Goal: Task Accomplishment & Management: Complete application form

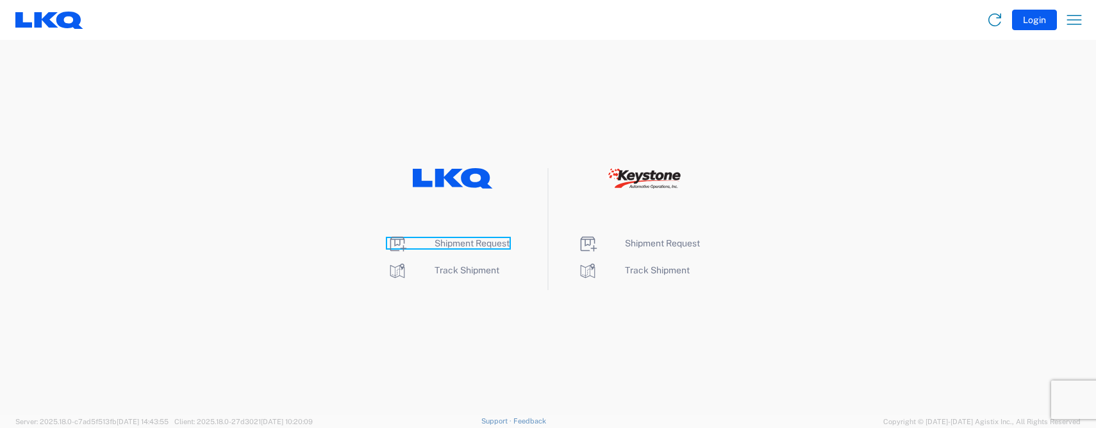
click at [453, 242] on span "Shipment Request" at bounding box center [472, 243] width 75 height 10
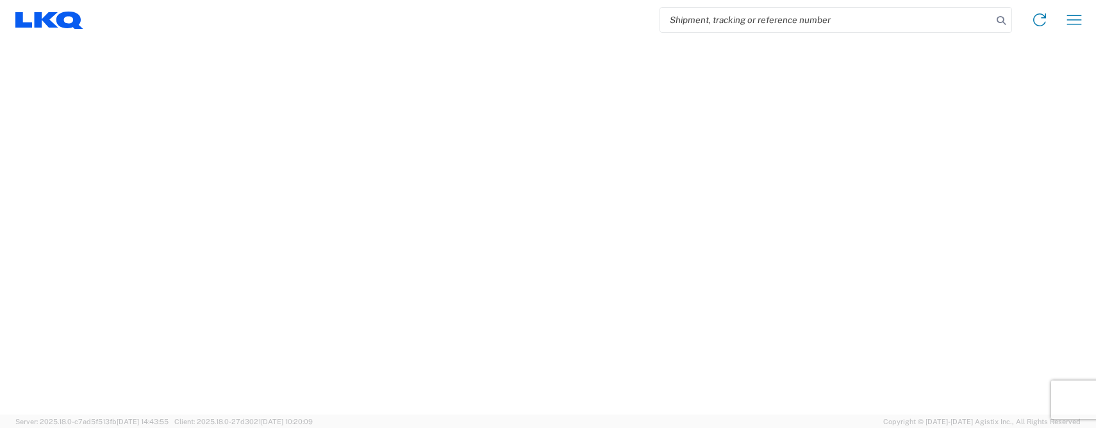
select select "FULL"
select select "LBS"
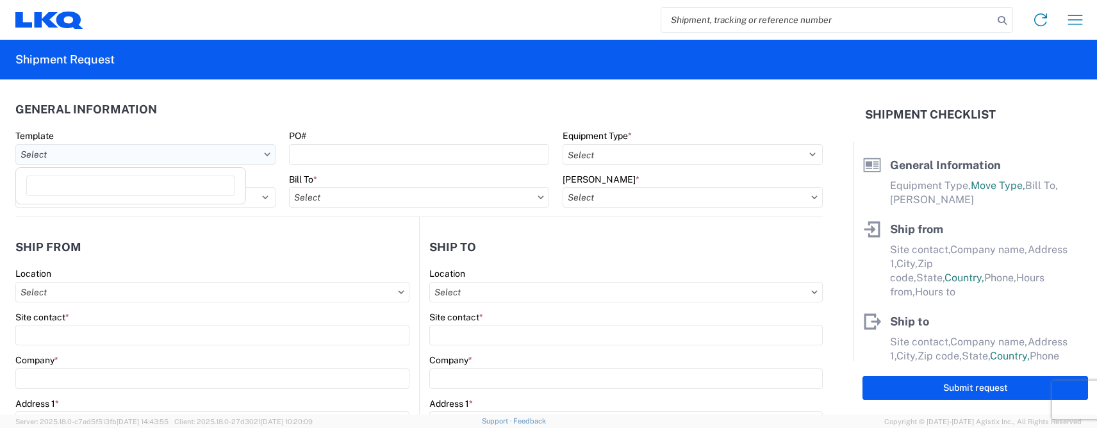
click at [77, 161] on input "Template" at bounding box center [145, 154] width 260 height 21
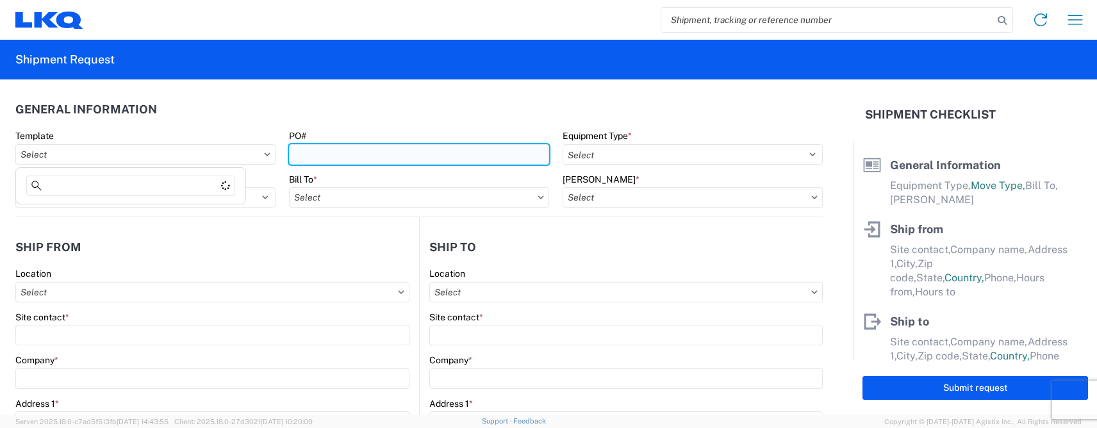
click at [317, 154] on input "PO#" at bounding box center [419, 154] width 260 height 21
click at [343, 153] on input "PO#" at bounding box center [418, 154] width 260 height 21
type input "t31471"
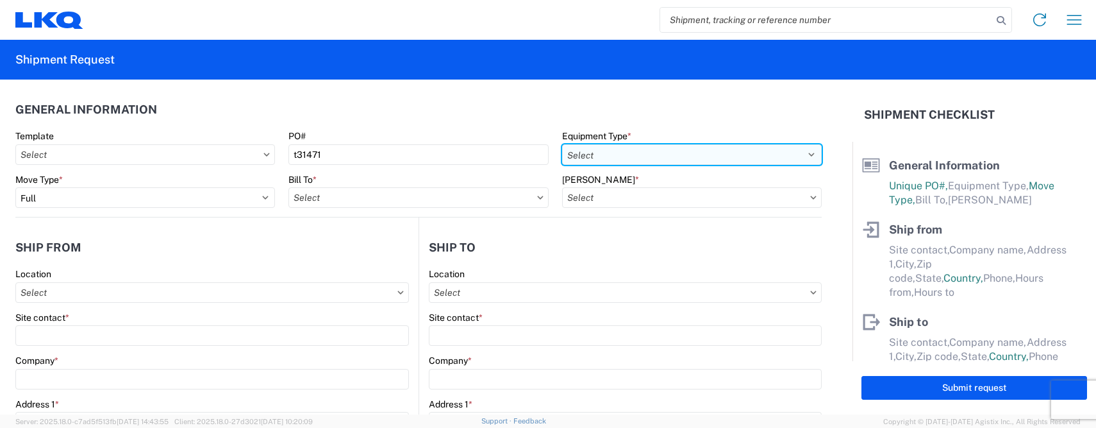
click at [578, 151] on select "Select 53’ Dry Van Flatbed Dropdeck (van) Lowboy (flatbed) Rail" at bounding box center [692, 154] width 260 height 21
select select "STDV"
click at [562, 144] on select "Select 53’ Dry Van Flatbed Dropdeck (van) Lowboy (flatbed) Rail" at bounding box center [692, 154] width 260 height 21
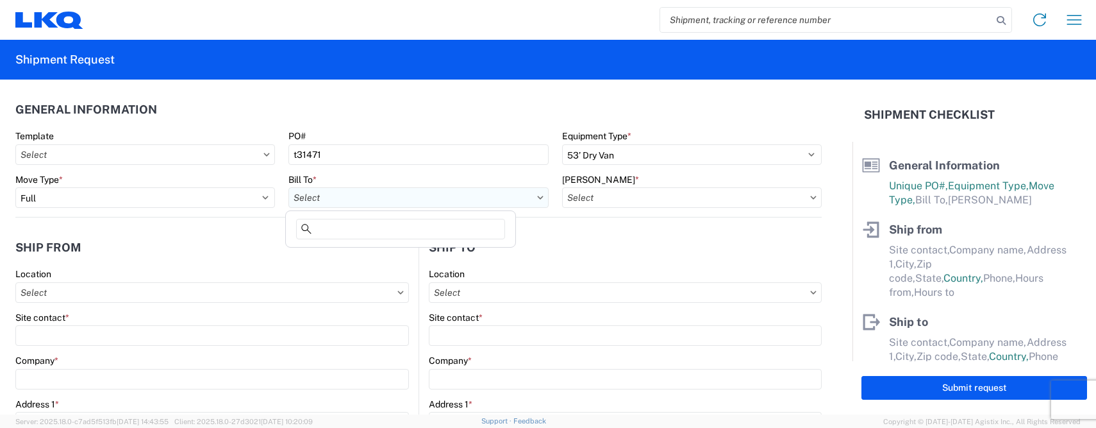
click at [329, 195] on input "Bill To *" at bounding box center [418, 197] width 260 height 21
type input "3392"
click at [340, 254] on div "3392 - Transmetco" at bounding box center [400, 254] width 224 height 21
type input "3392 - Transmetco"
click at [672, 196] on input "Bill Code *" at bounding box center [693, 197] width 260 height 21
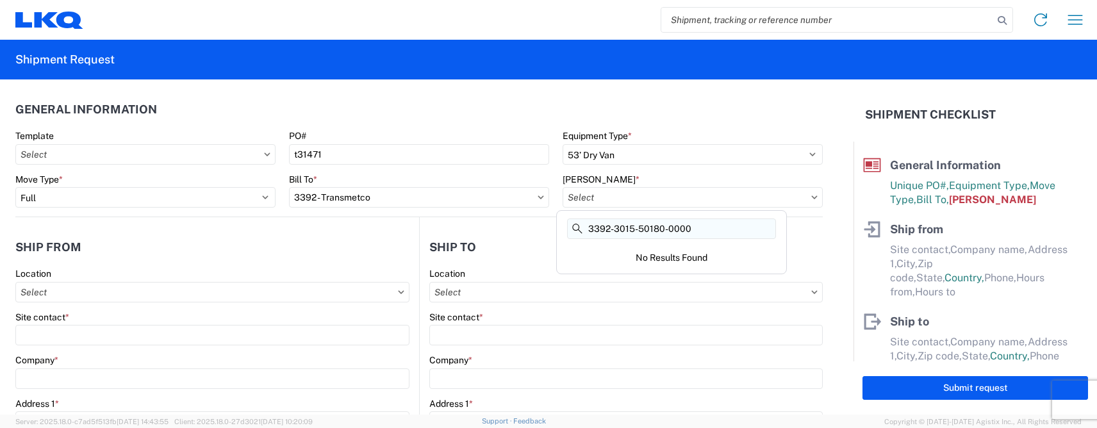
drag, startPoint x: 696, startPoint y: 227, endPoint x: 612, endPoint y: 226, distance: 84.6
click at [612, 226] on input "3392-3015-50180-0000" at bounding box center [671, 229] width 209 height 21
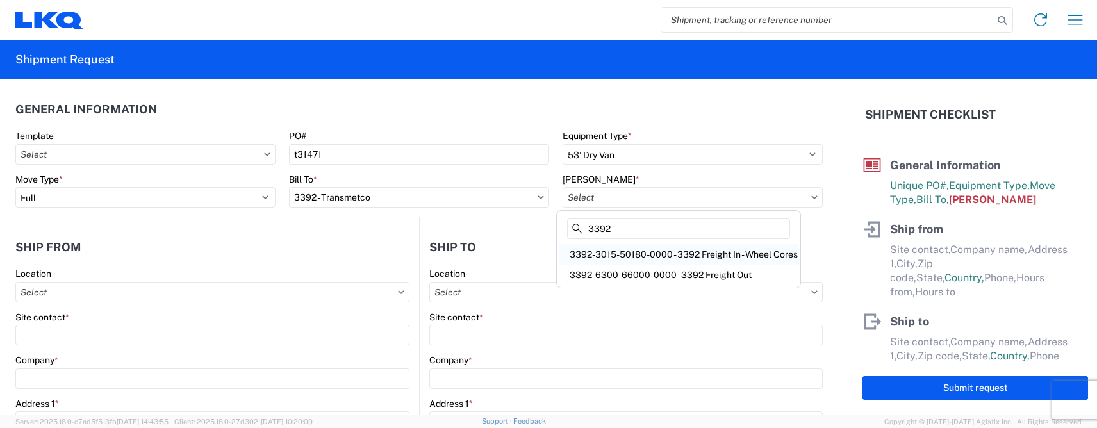
type input "3392"
click at [660, 254] on div "3392-3015-50180-0000 - 3392 Freight In - Wheel Cores" at bounding box center [679, 254] width 238 height 21
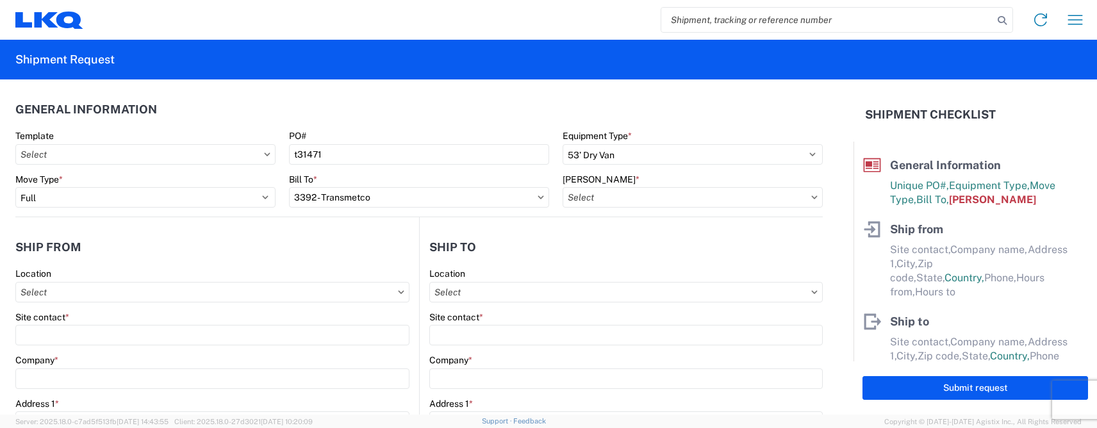
type input "3392-3015-50180-0000 - 3392 Freight In - Wheel Cores"
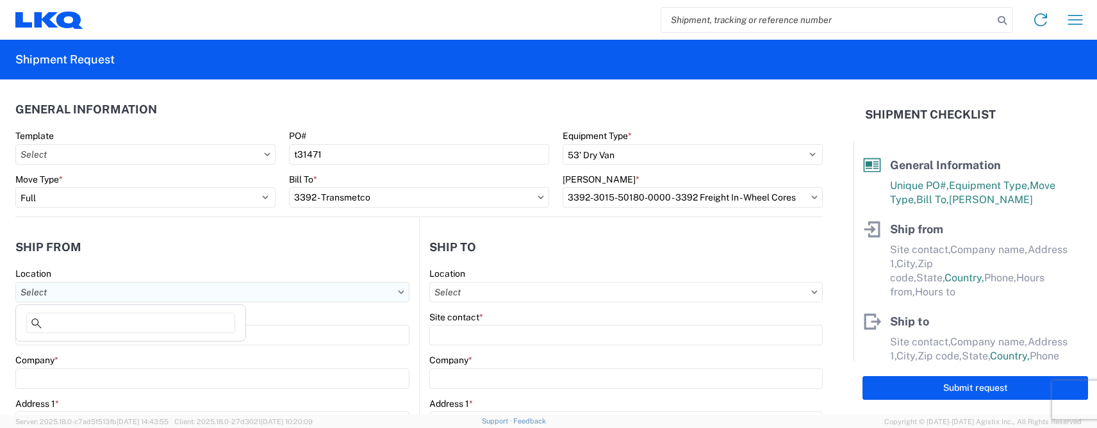
click at [95, 299] on input "Location" at bounding box center [212, 292] width 394 height 21
type input "1143"
click at [94, 344] on div "1143 - LKQ East Carolina" at bounding box center [131, 348] width 224 height 21
type input "1143 - LKQ East Carolina"
type input "LKQ Corporation"
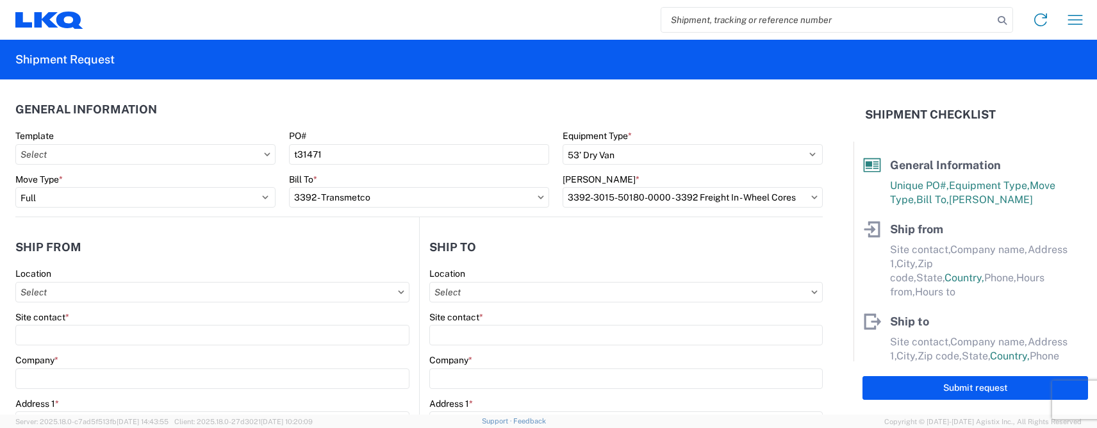
type input "7135 Highway 70 West"
type input "La Grange"
type input "28551"
select select "NC"
select select "US"
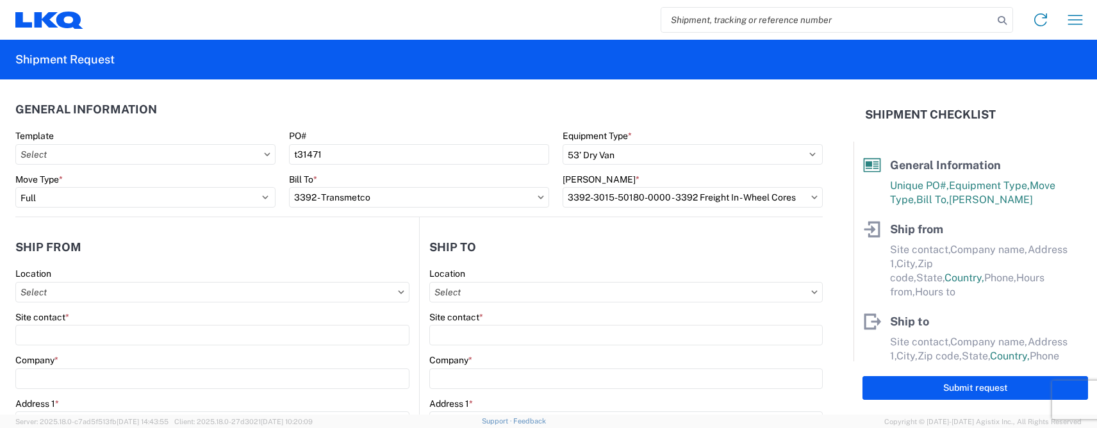
type input "800-682-9633"
type input "09:00"
type input "17:00"
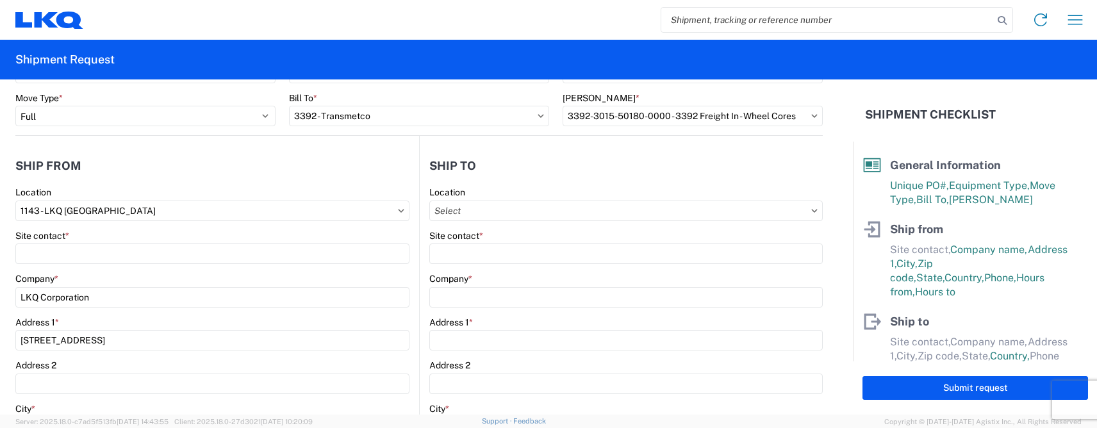
scroll to position [128, 0]
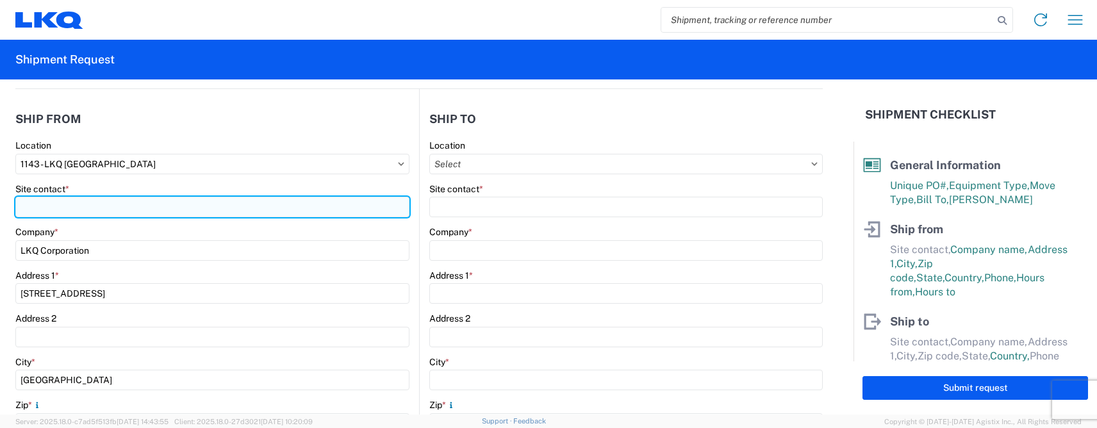
click at [62, 211] on input "Site contact *" at bounding box center [212, 207] width 394 height 21
type input "Chancey Thomas"
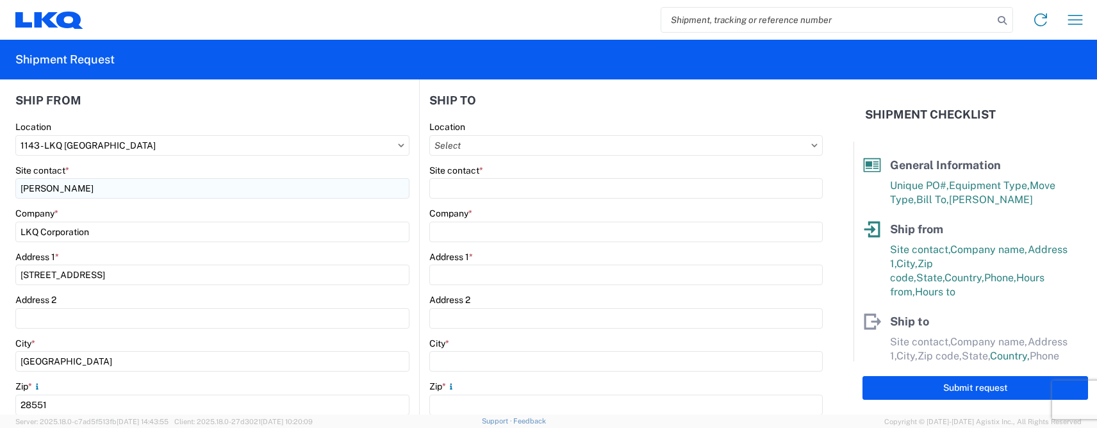
scroll to position [347, 0]
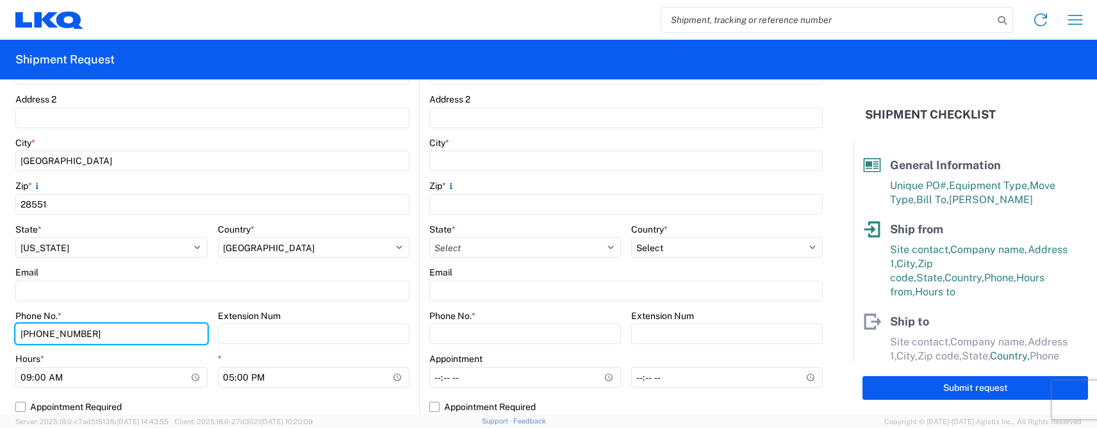
drag, startPoint x: 92, startPoint y: 334, endPoint x: 8, endPoint y: 329, distance: 84.8
click at [8, 329] on form "General Information Template PO# t31471 Equipment Type * Select 53’ Dry Van Fla…" at bounding box center [427, 246] width 854 height 335
type input "8647203573"
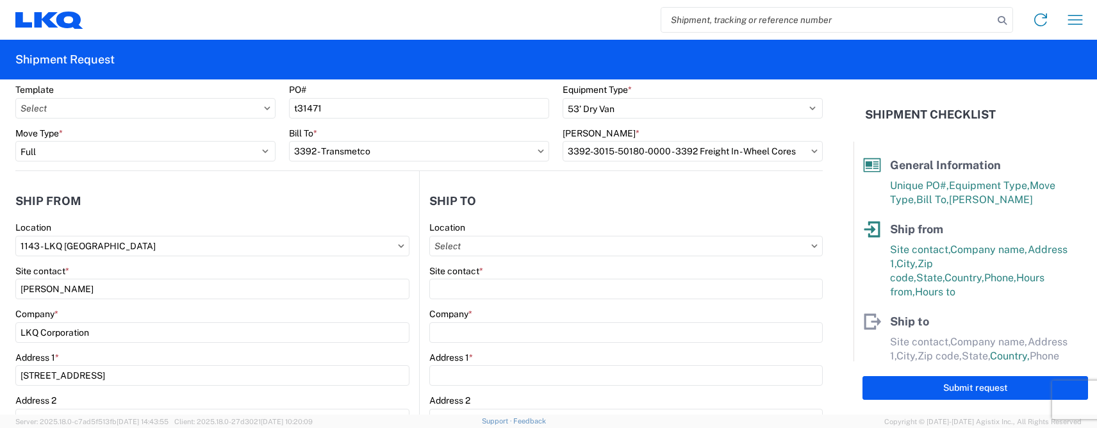
scroll to position [27, 0]
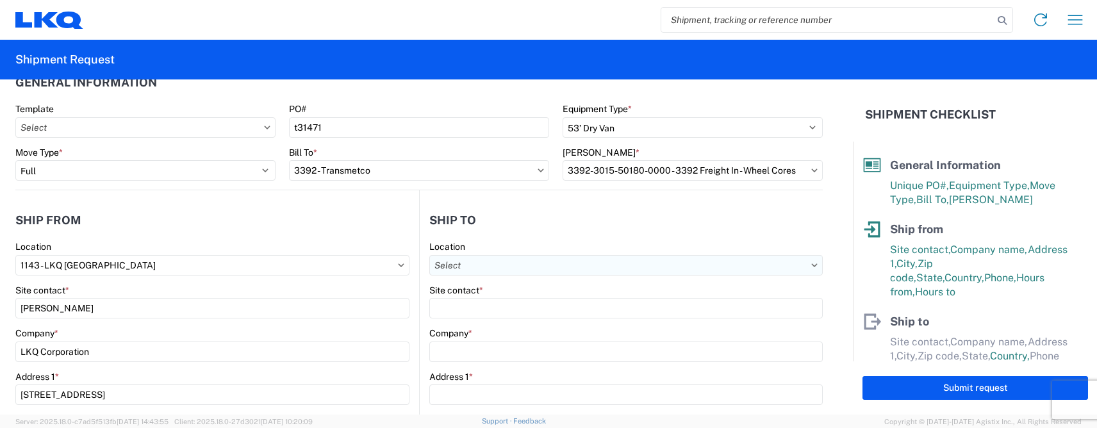
click at [457, 258] on input "Location" at bounding box center [626, 265] width 394 height 21
type input "3392"
click at [462, 317] on div "3392 - Transmetco" at bounding box center [540, 322] width 224 height 21
type input "3392 - Transmetco"
type input "LKQ Corporation"
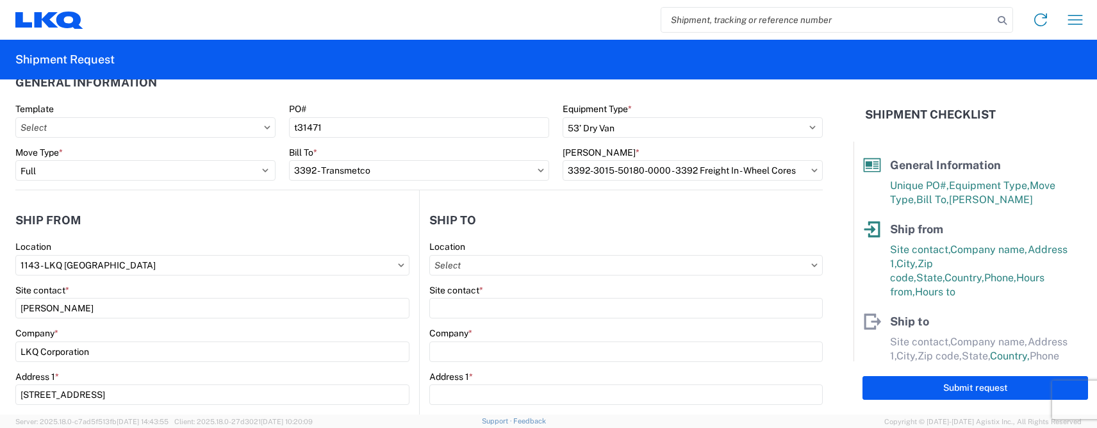
type input "1750 Riverfork Dr"
type input "Huntington"
type input "46750"
select select "US"
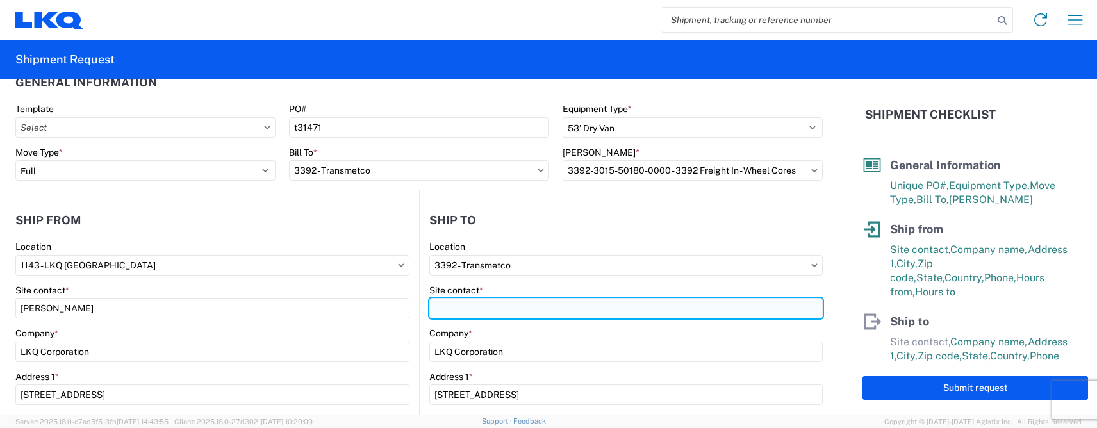
click at [460, 304] on input "Site contact *" at bounding box center [626, 308] width 394 height 21
type input "Ryan Gledhill"
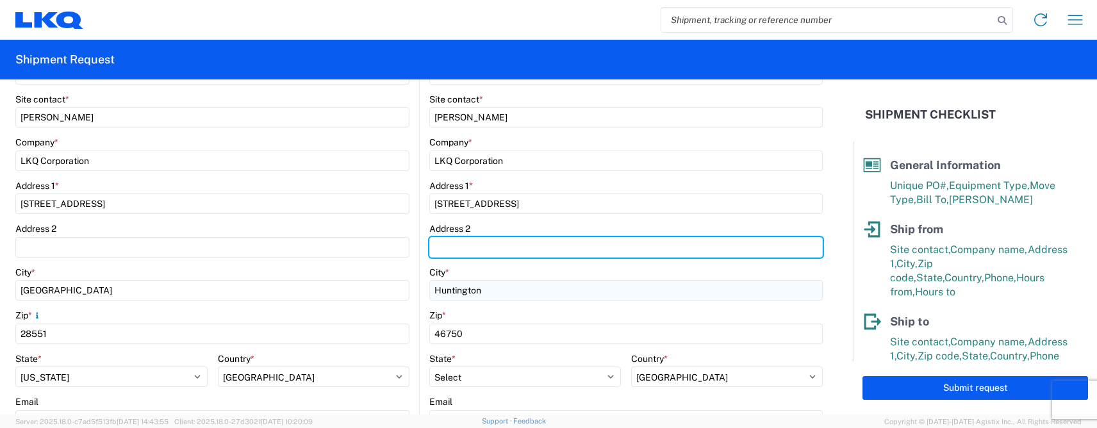
scroll to position [410, 0]
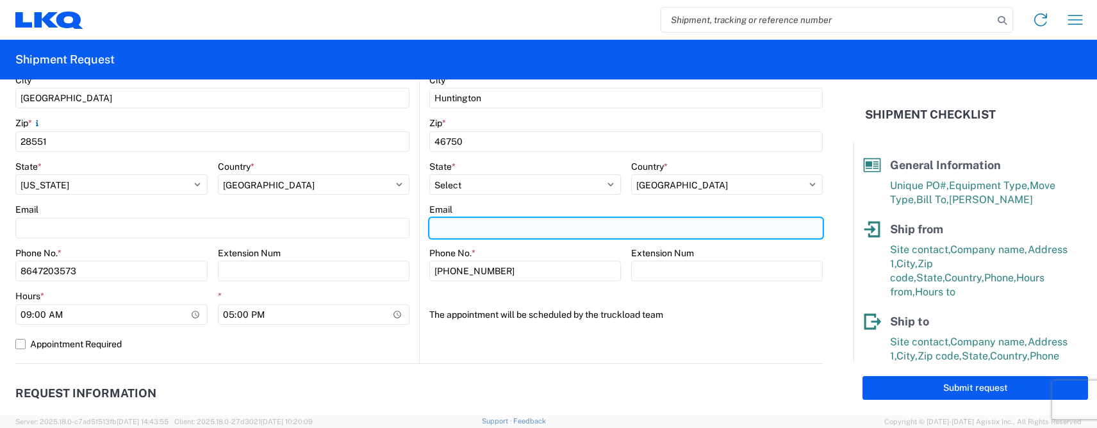
click at [465, 234] on input "Email" at bounding box center [626, 228] width 394 height 21
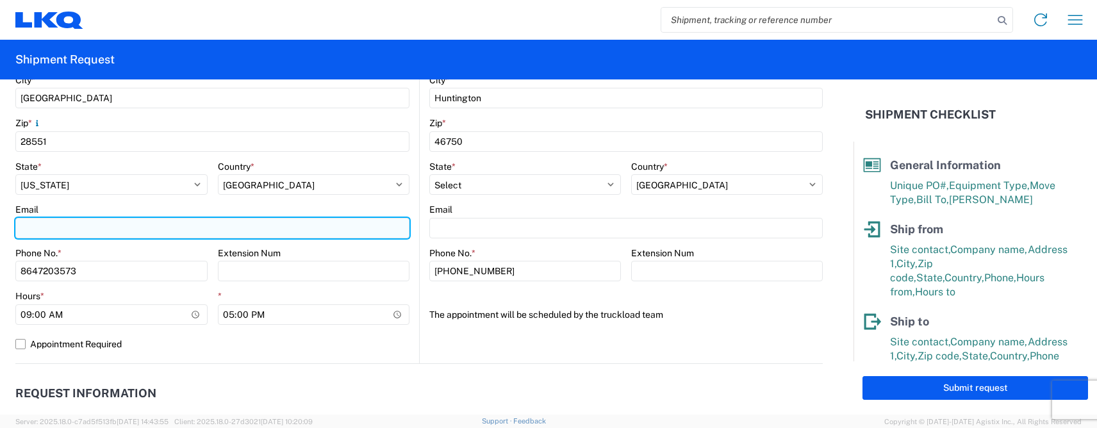
click at [41, 230] on input "Email" at bounding box center [212, 228] width 394 height 21
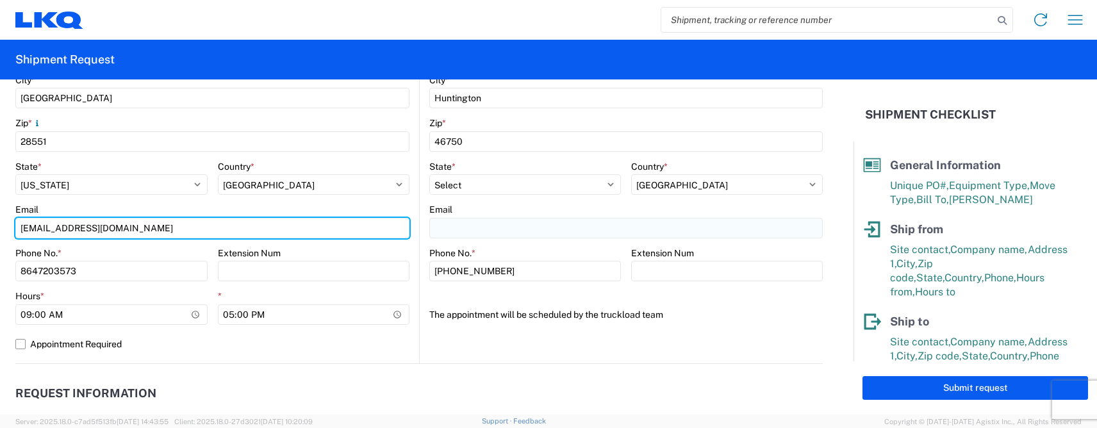
type input "cathomas@lkqcorp.com"
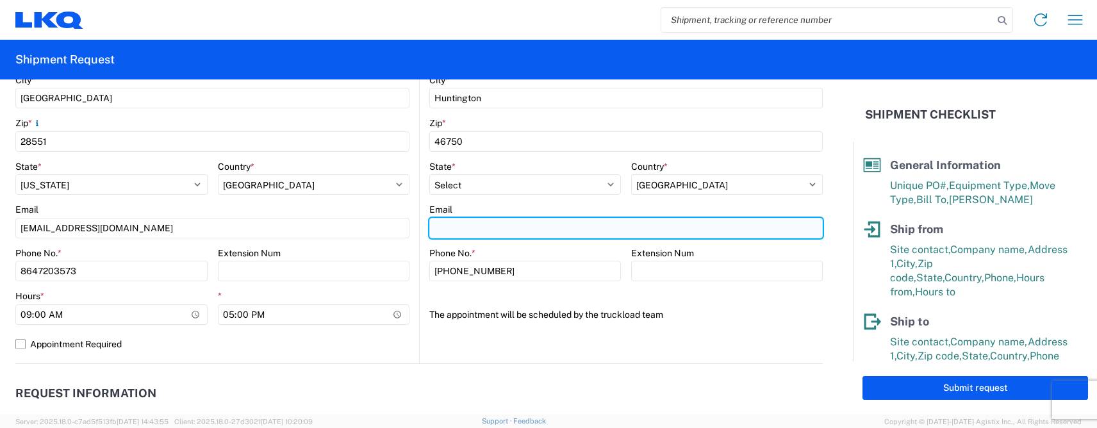
click at [475, 225] on input "Email" at bounding box center [626, 228] width 394 height 21
click at [462, 229] on input "Email" at bounding box center [626, 228] width 394 height 21
type input "rxgledhill@lkqcorp.com"
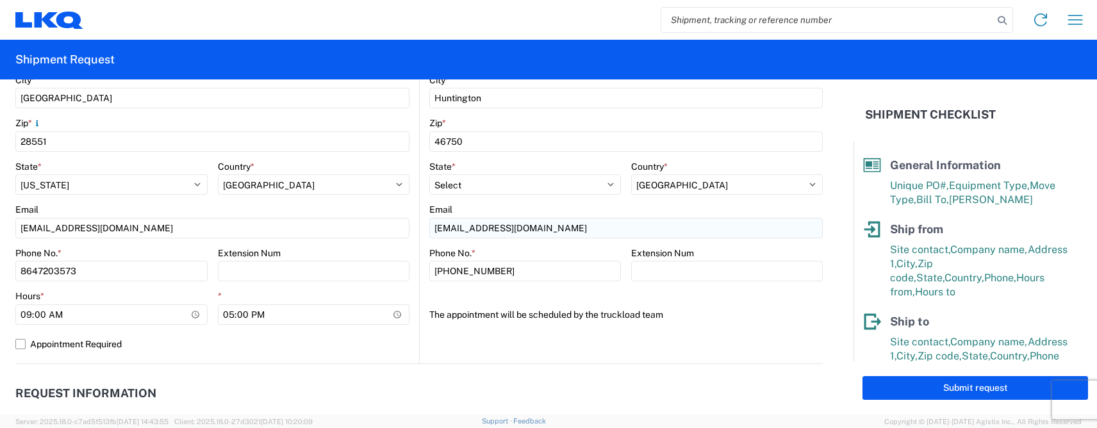
scroll to position [601, 0]
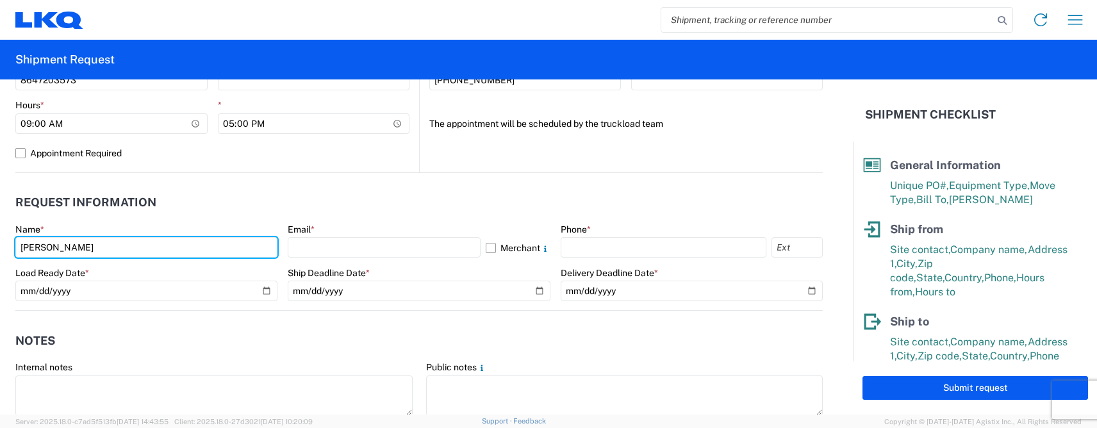
type input "Chancey Thomas"
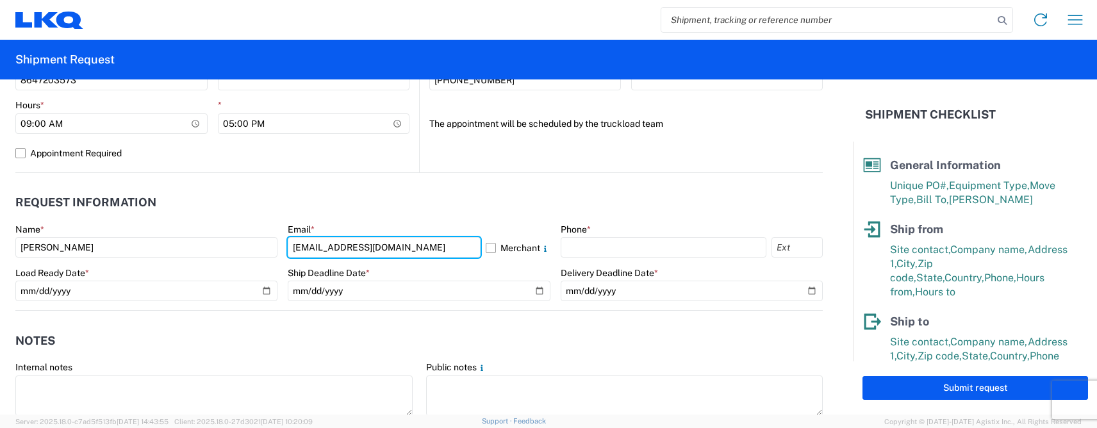
type input "cathomas@lkqcorp.com"
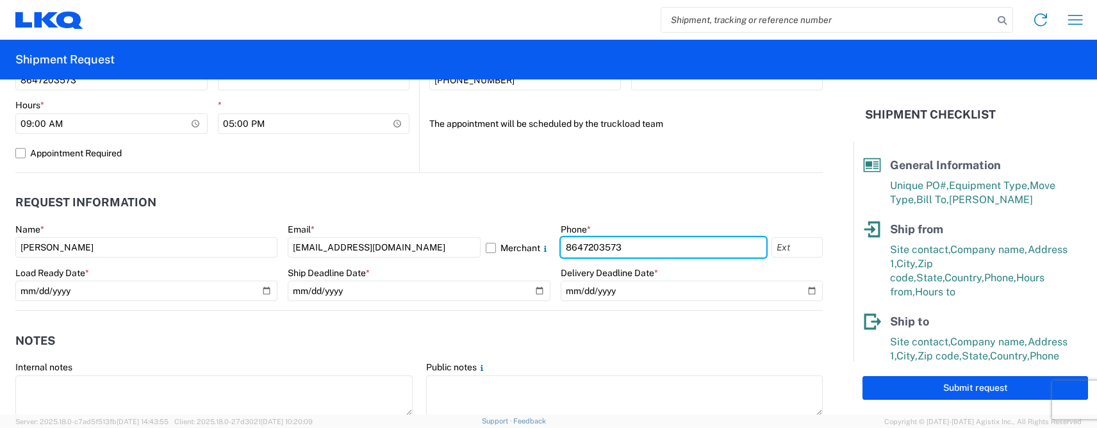
type input "8647203573"
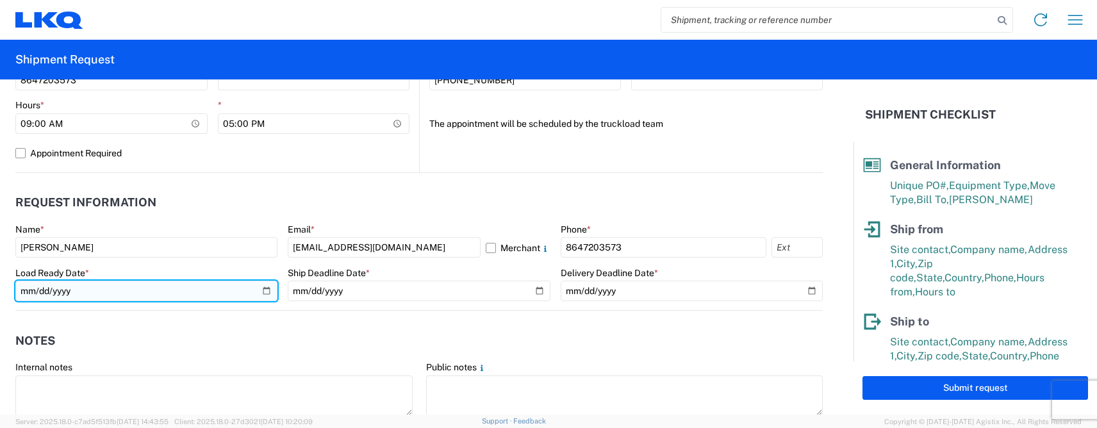
click at [262, 291] on input "date" at bounding box center [146, 291] width 262 height 21
type input "2025-09-09"
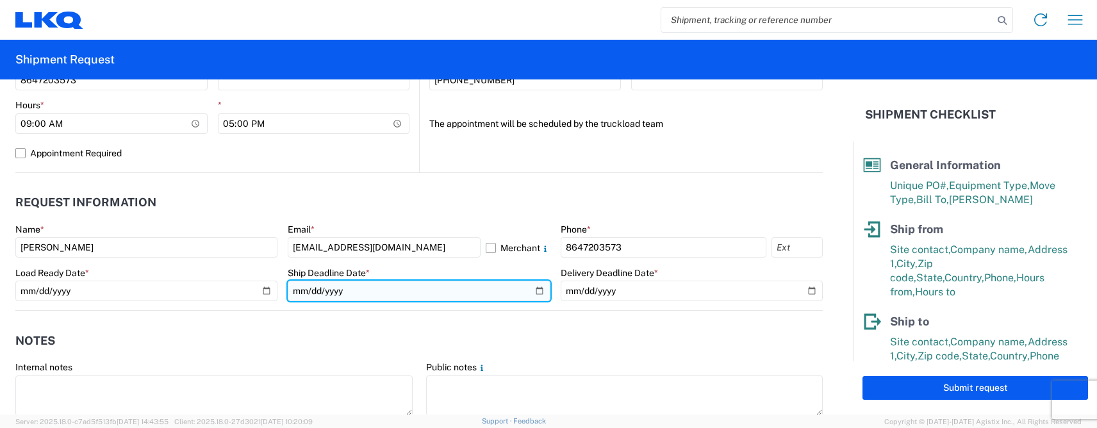
click at [531, 293] on input "date" at bounding box center [419, 291] width 262 height 21
type input "2025-09-12"
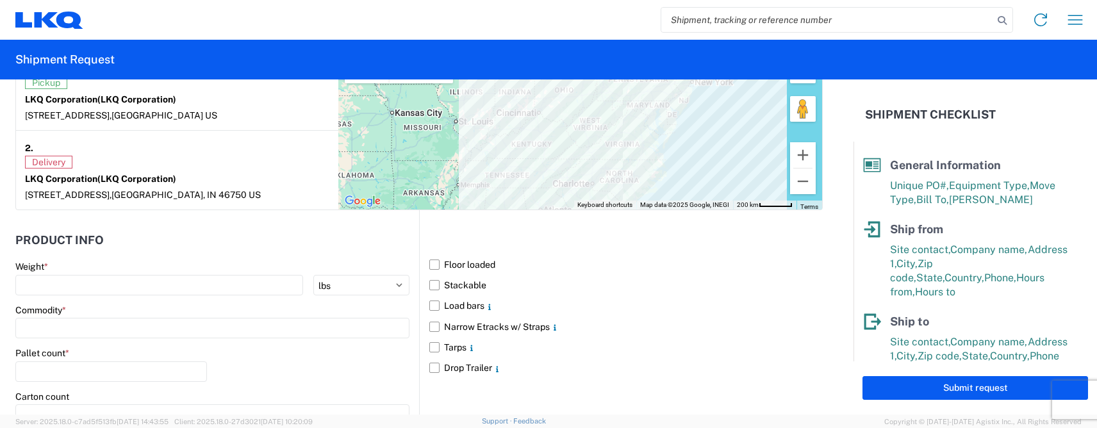
scroll to position [1114, 0]
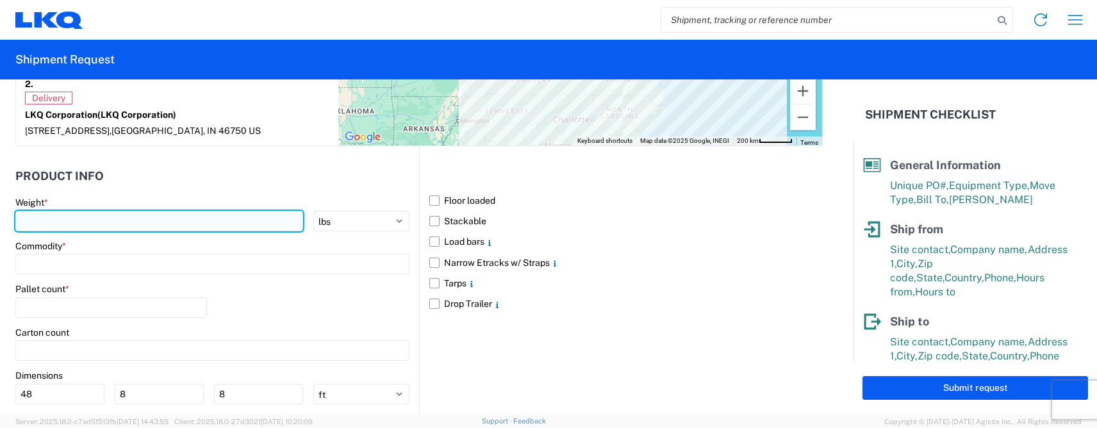
click at [45, 211] on input "number" at bounding box center [159, 221] width 288 height 21
type input "44000"
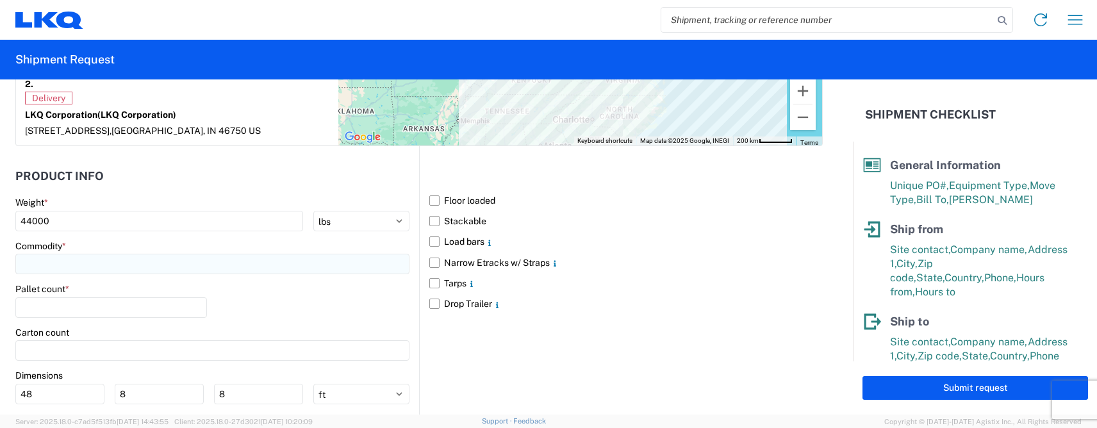
click at [67, 262] on input at bounding box center [212, 264] width 394 height 21
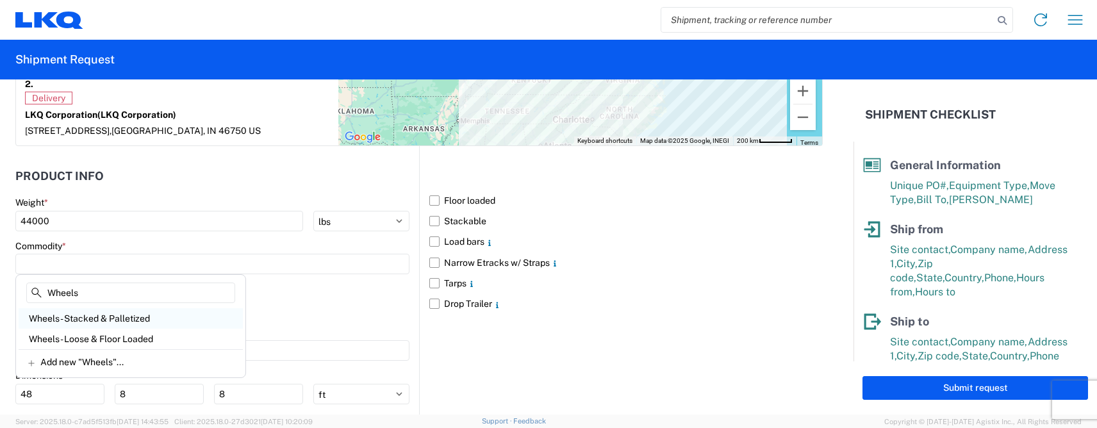
type input "Wheels"
click at [94, 317] on div "Wheels - Stacked & Palletized" at bounding box center [131, 318] width 224 height 21
type input "Wheels - Stacked & Palletized"
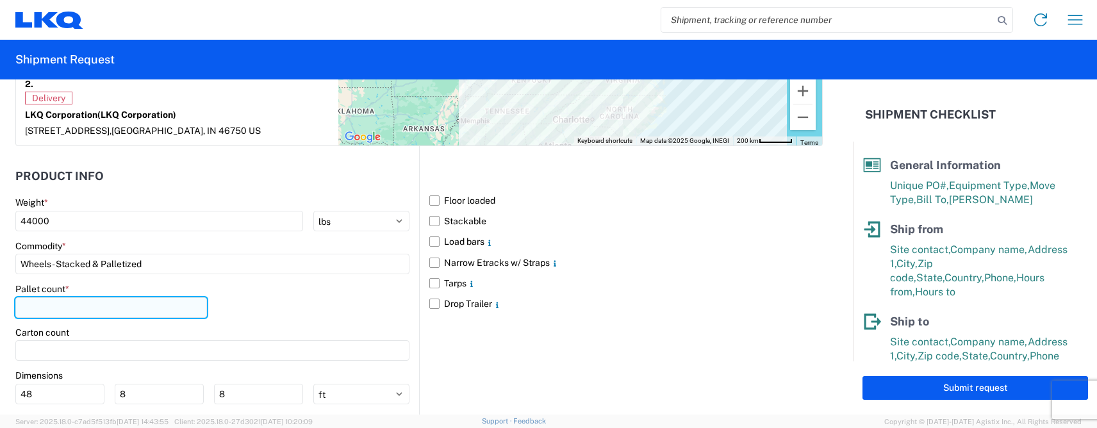
click at [51, 299] on input "number" at bounding box center [111, 307] width 192 height 21
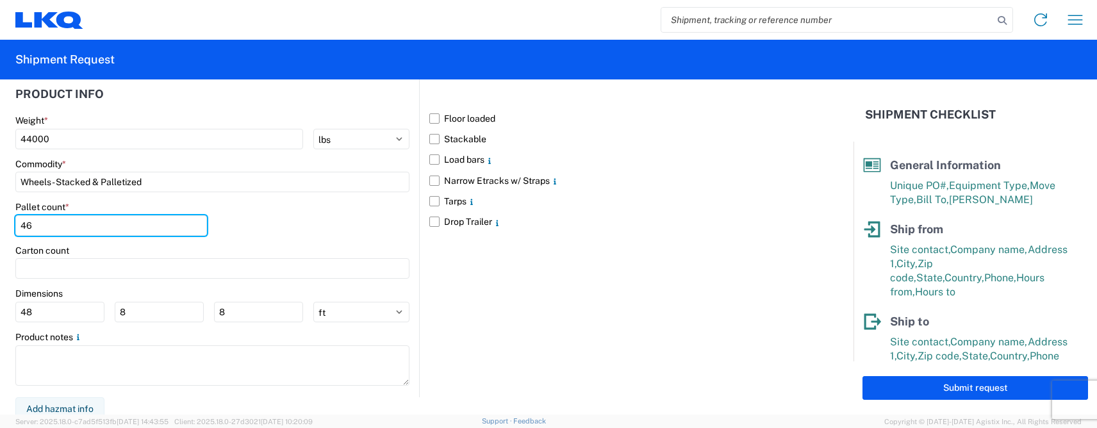
scroll to position [1198, 0]
type input "46"
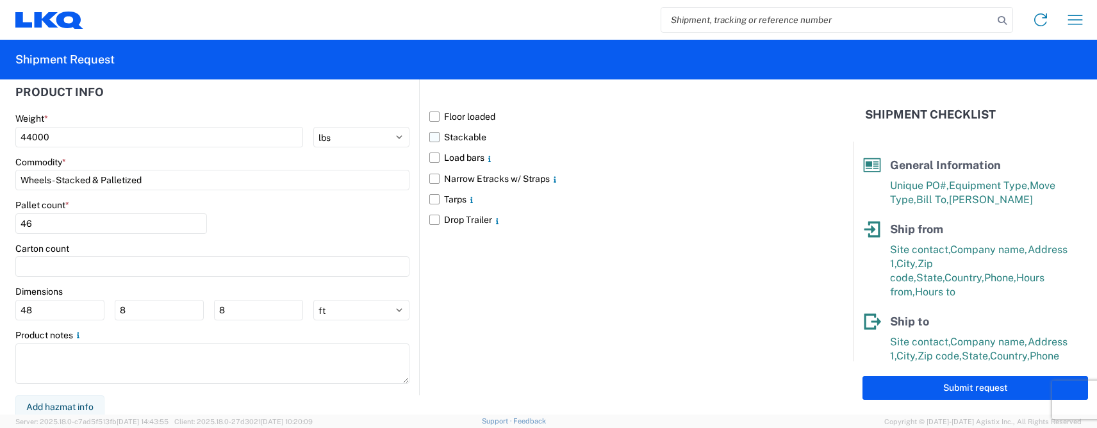
click at [435, 131] on label "Stackable" at bounding box center [626, 137] width 394 height 21
click at [0, 0] on input "Stackable" at bounding box center [0, 0] width 0 height 0
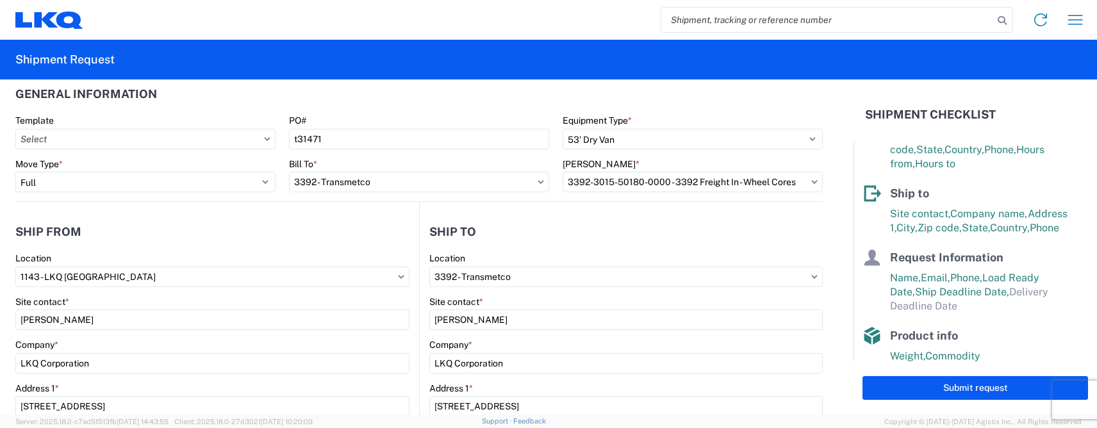
scroll to position [0, 0]
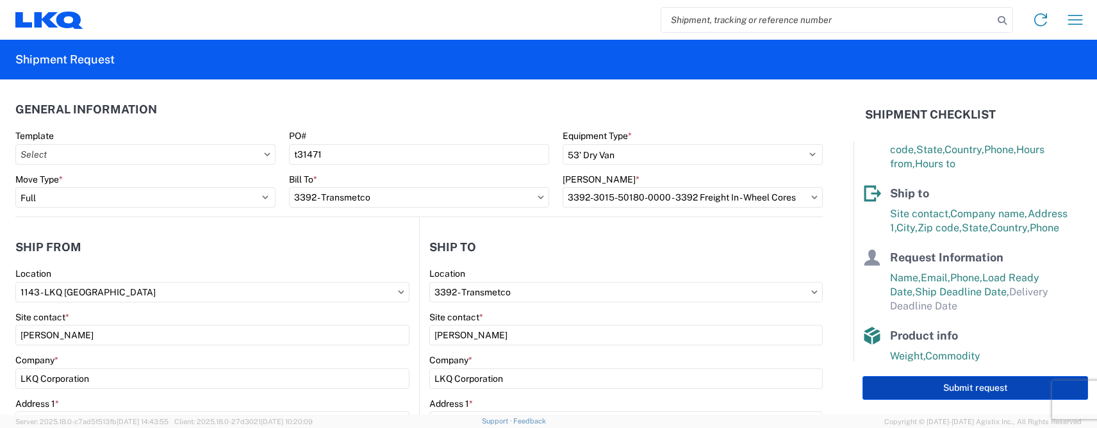
click at [959, 382] on button "Submit request" at bounding box center [976, 388] width 226 height 24
select select "US"
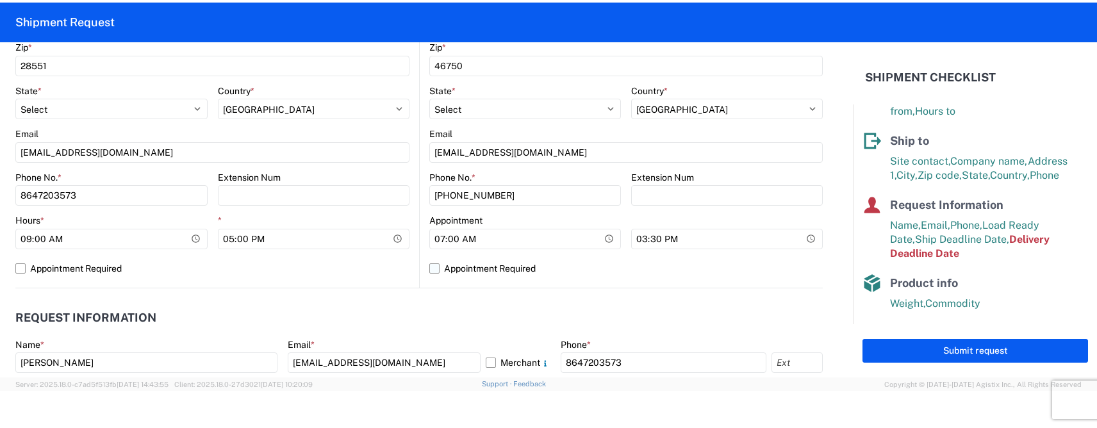
scroll to position [705, 0]
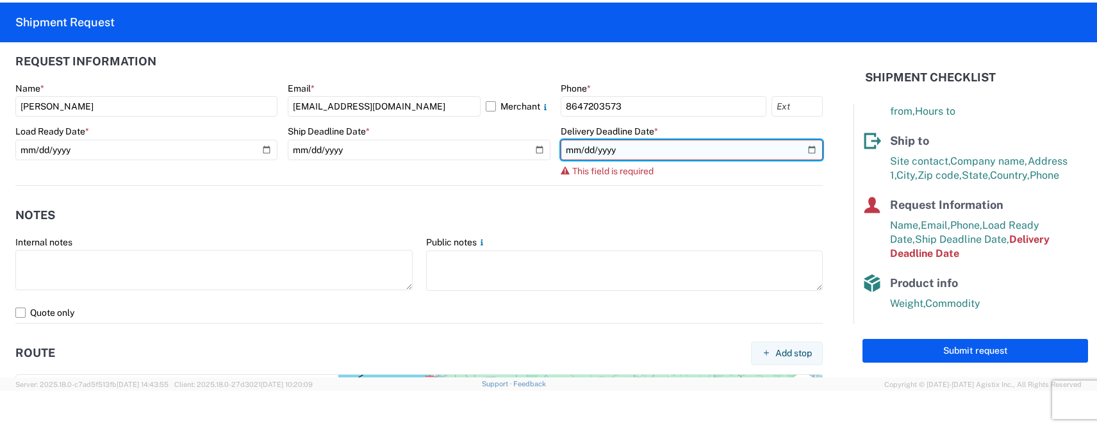
click at [800, 151] on input "date" at bounding box center [692, 150] width 262 height 21
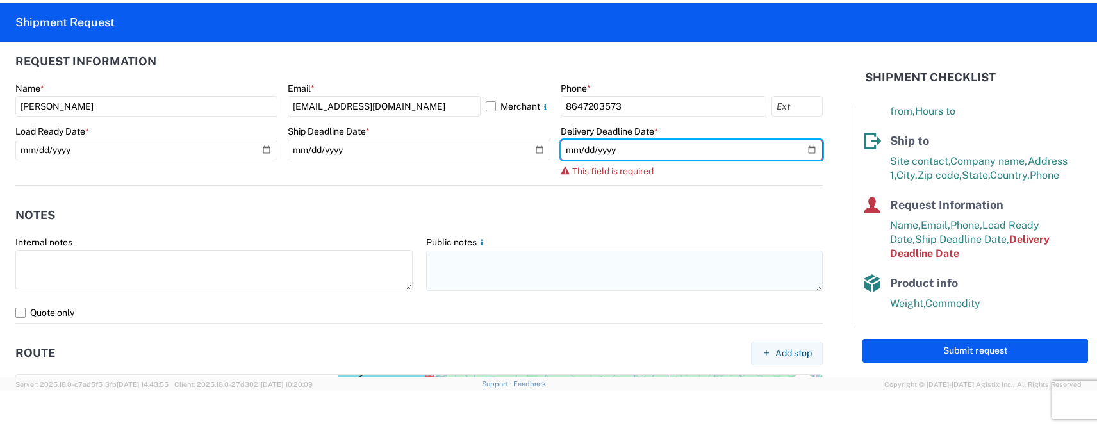
type input "2025-09-30"
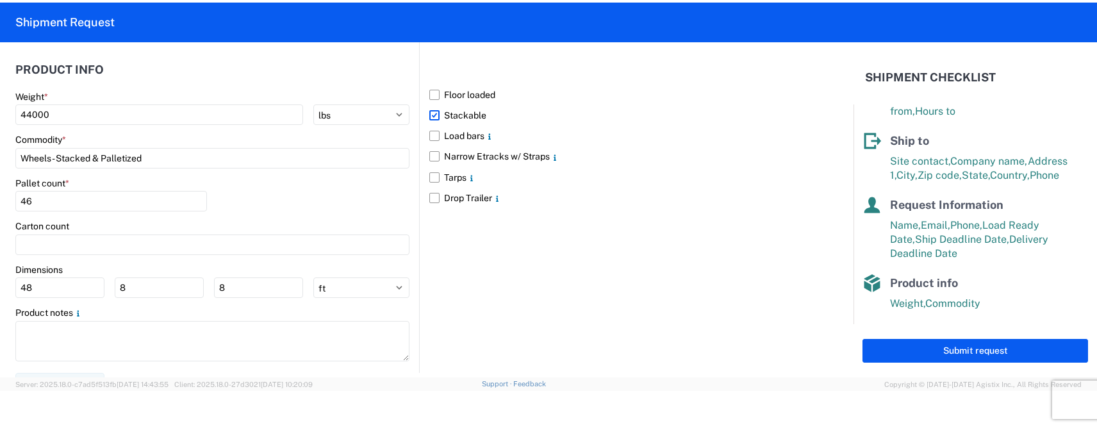
scroll to position [1198, 0]
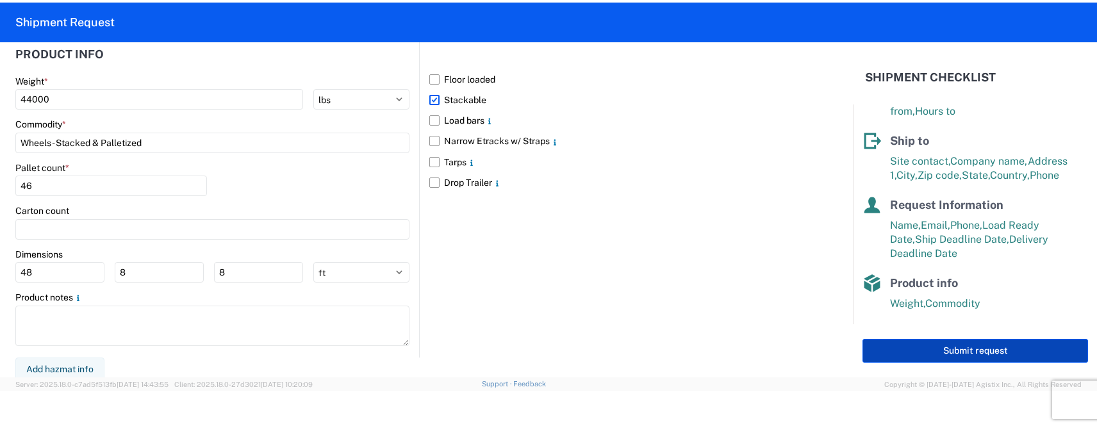
click at [974, 351] on button "Submit request" at bounding box center [976, 351] width 226 height 24
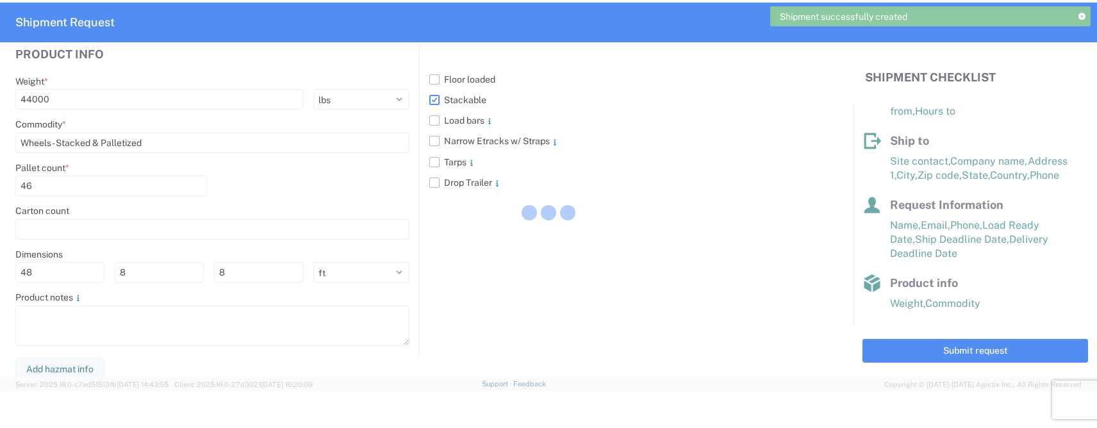
scroll to position [141, 0]
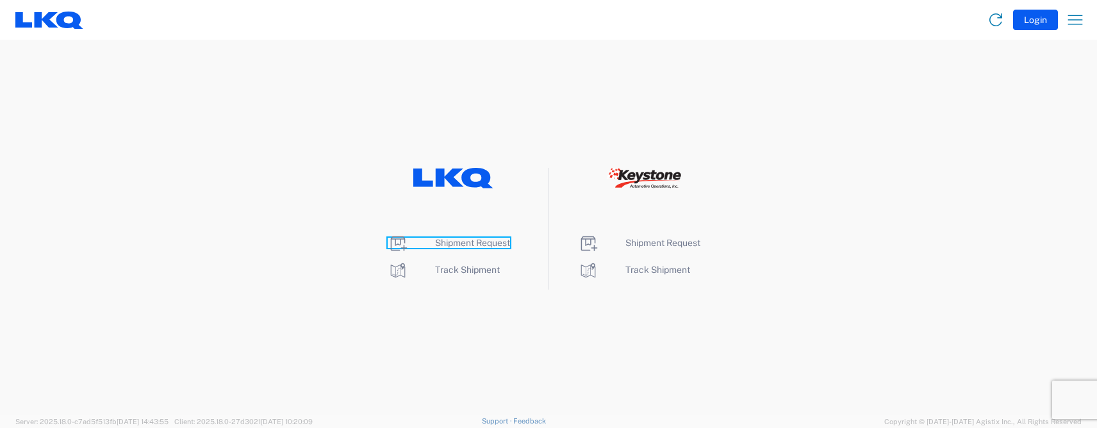
click at [455, 245] on span "Shipment Request" at bounding box center [472, 243] width 75 height 10
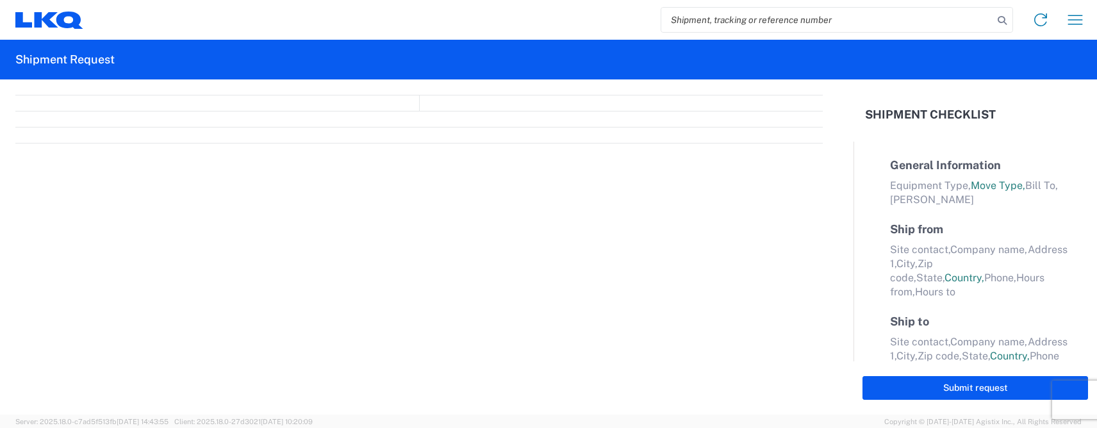
select select "FULL"
select select "US"
select select "LBS"
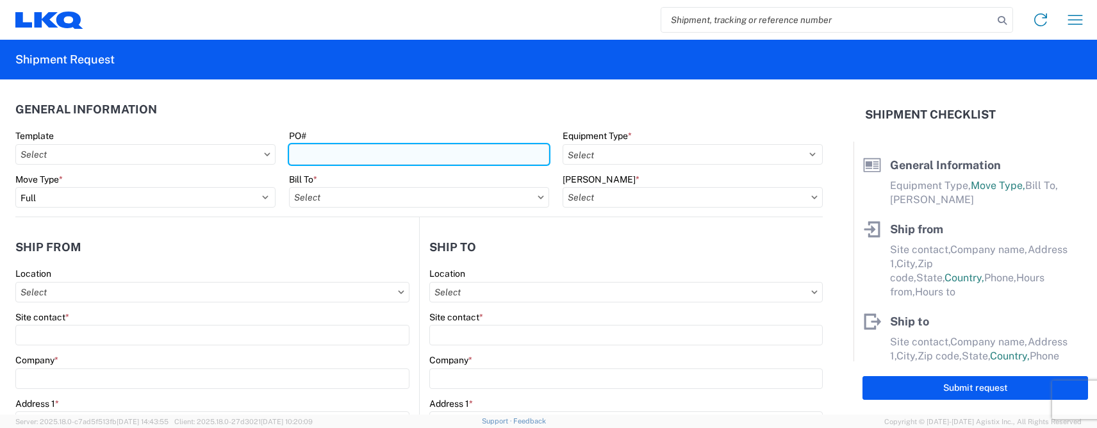
click at [329, 149] on input "PO#" at bounding box center [419, 154] width 260 height 21
type input "T31472"
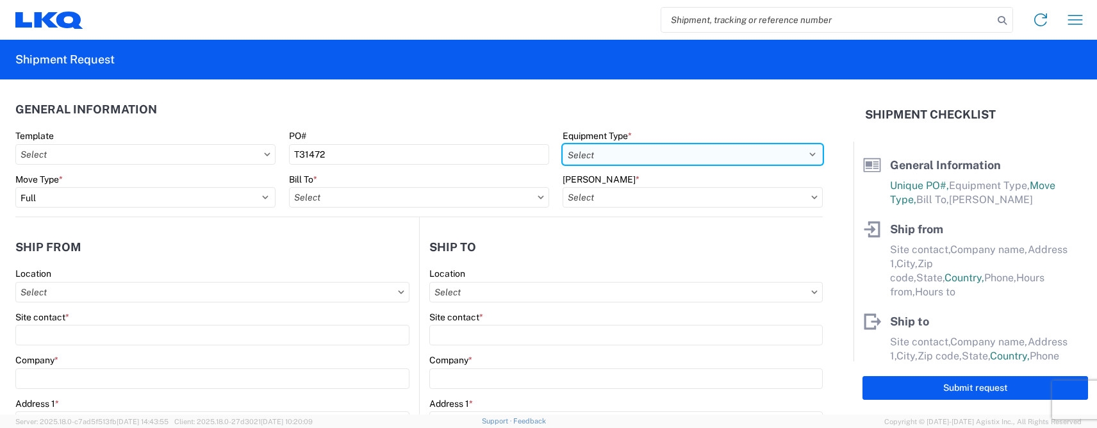
click at [581, 150] on select "Select 53’ Dry Van Flatbed Dropdeck (van) Lowboy (flatbed) Rail" at bounding box center [693, 154] width 260 height 21
select select "STDV"
click at [563, 144] on select "Select 53’ Dry Van Flatbed Dropdeck (van) Lowboy (flatbed) Rail" at bounding box center [693, 154] width 260 height 21
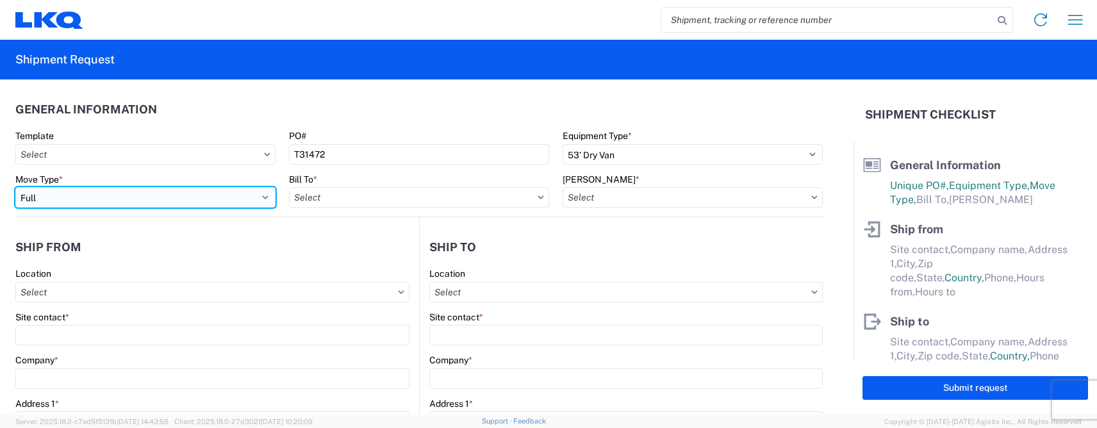
click at [78, 202] on select "Select Full Partial TL" at bounding box center [145, 197] width 260 height 21
click at [84, 203] on select "Select Full Partial TL" at bounding box center [145, 197] width 260 height 21
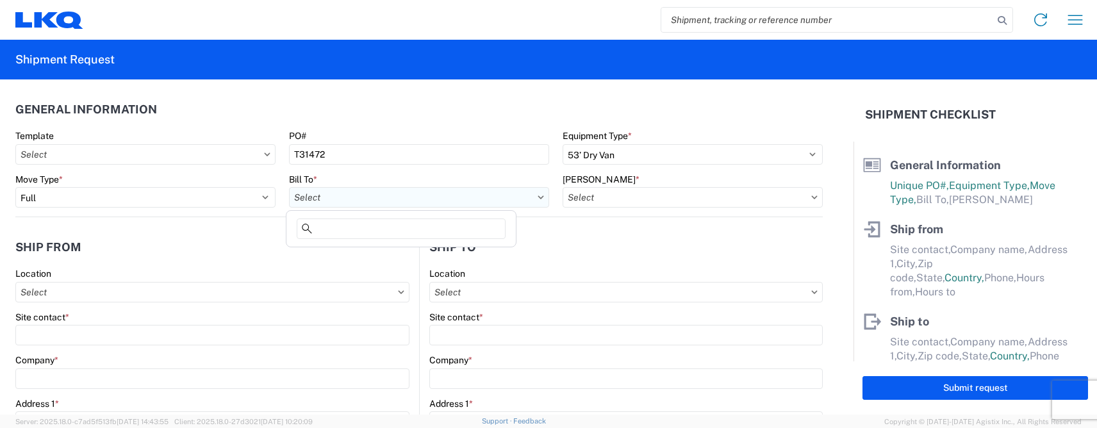
click at [319, 191] on input "Bill To *" at bounding box center [419, 197] width 260 height 21
type input "3392"
click at [356, 257] on div "3392 - Transmetco" at bounding box center [401, 254] width 224 height 21
type input "3392 - Transmetco"
click at [617, 205] on input "Bill Code *" at bounding box center [693, 197] width 260 height 21
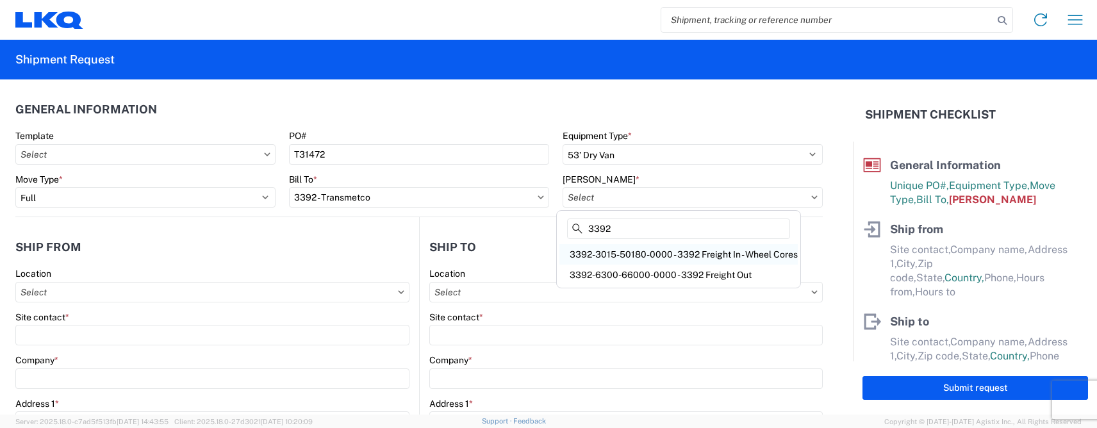
type input "3392"
click at [618, 252] on div "3392-3015-50180-0000 - 3392 Freight In - Wheel Cores" at bounding box center [679, 254] width 238 height 21
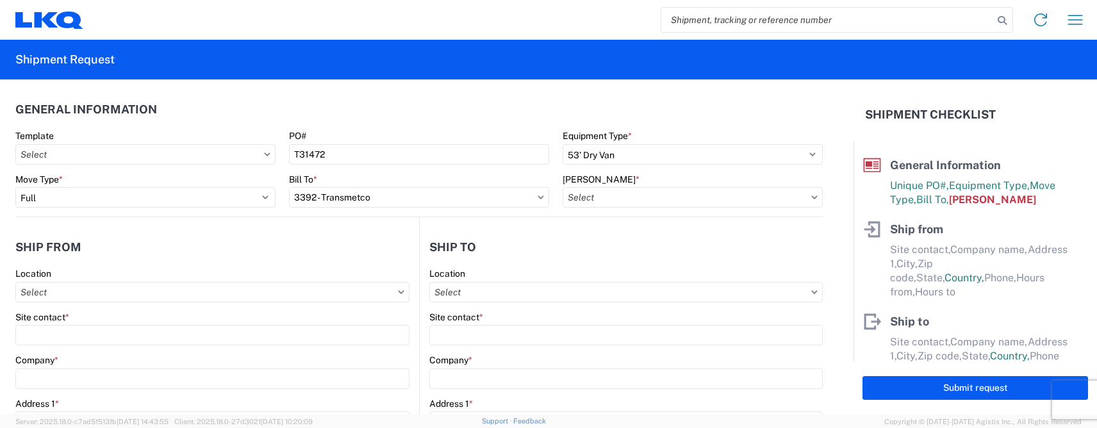
type input "3392-3015-50180-0000 - 3392 Freight In - Wheel Cores"
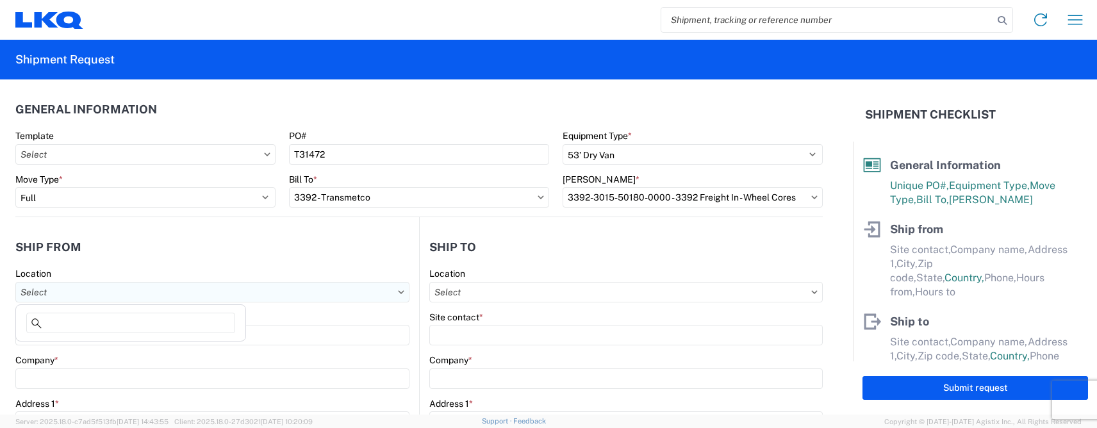
click at [68, 293] on input "Location" at bounding box center [212, 292] width 394 height 21
type input "1143"
click at [77, 348] on div "1143 - LKQ East Carolina" at bounding box center [131, 348] width 224 height 21
type input "1143 - LKQ East Carolina"
type input "LKQ Corporation"
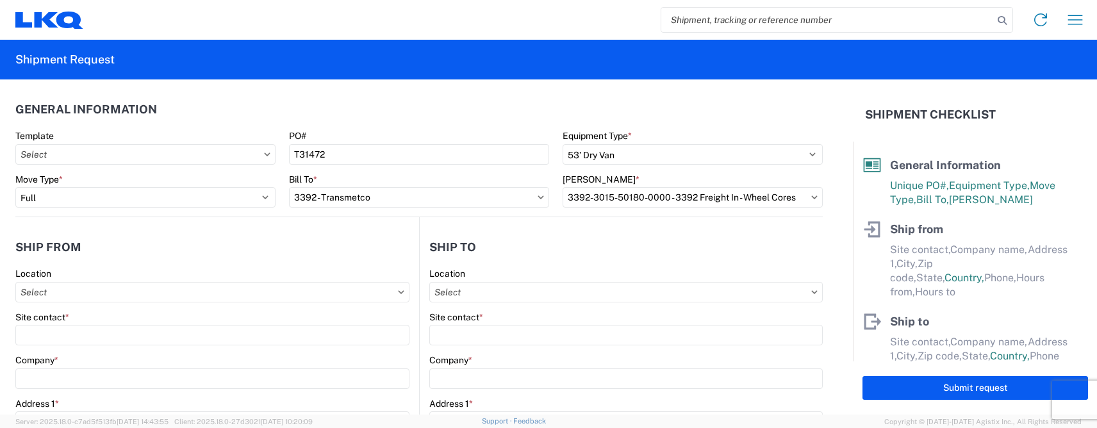
type input "7135 Highway 70 West"
type input "La Grange"
type input "28551"
select select "NC"
type input "800-682-9633"
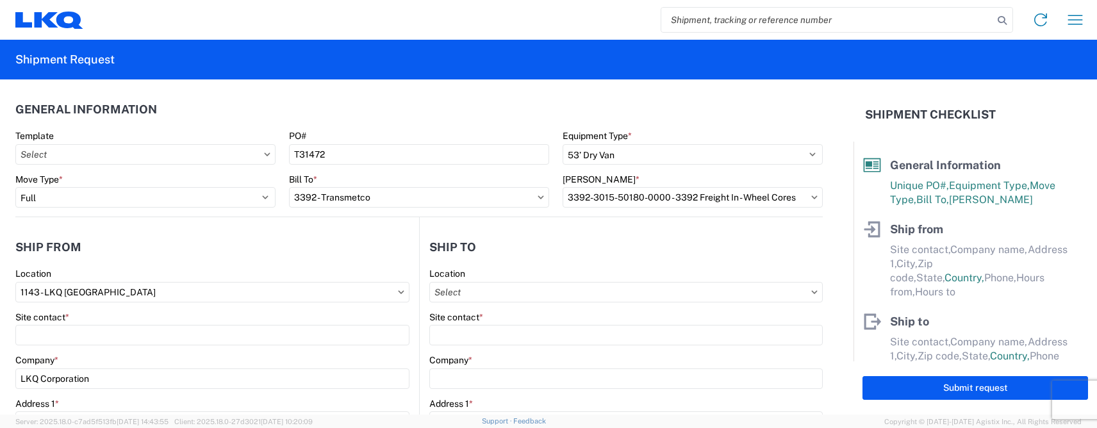
type input "09:00"
type input "17:00"
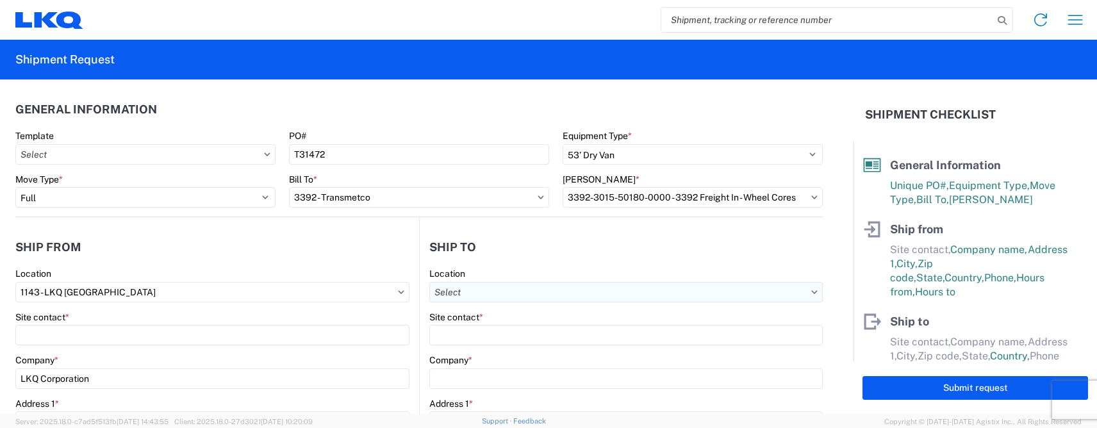
click at [476, 295] on input "Location" at bounding box center [626, 292] width 394 height 21
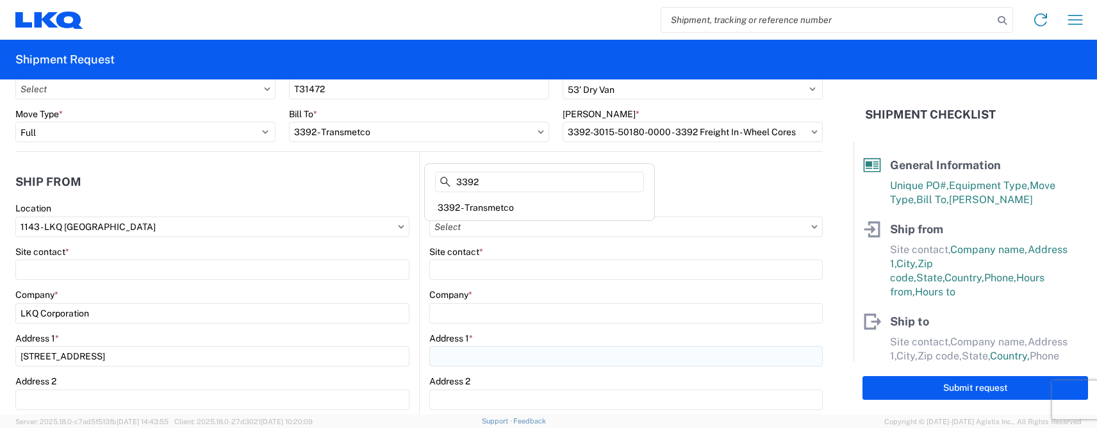
scroll to position [192, 0]
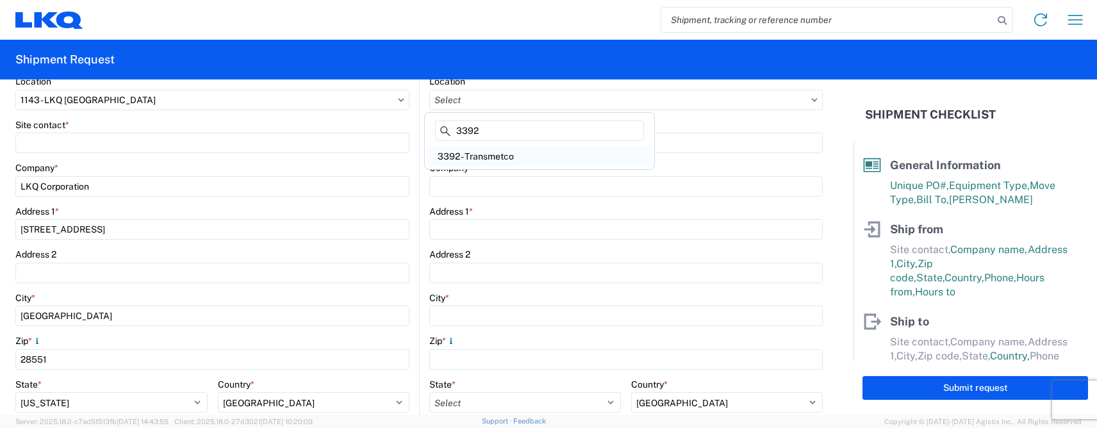
type input "3392"
click at [485, 155] on div "3392 - Transmetco" at bounding box center [540, 156] width 224 height 21
type input "3392 - Transmetco"
type input "LKQ Corporation"
type input "1750 Riverfork Dr"
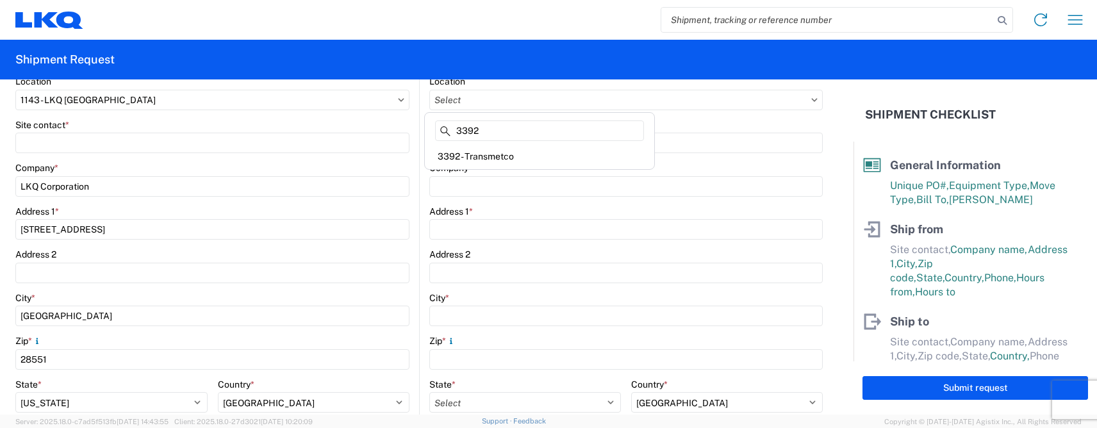
type input "Huntington"
type input "46750"
select select "US"
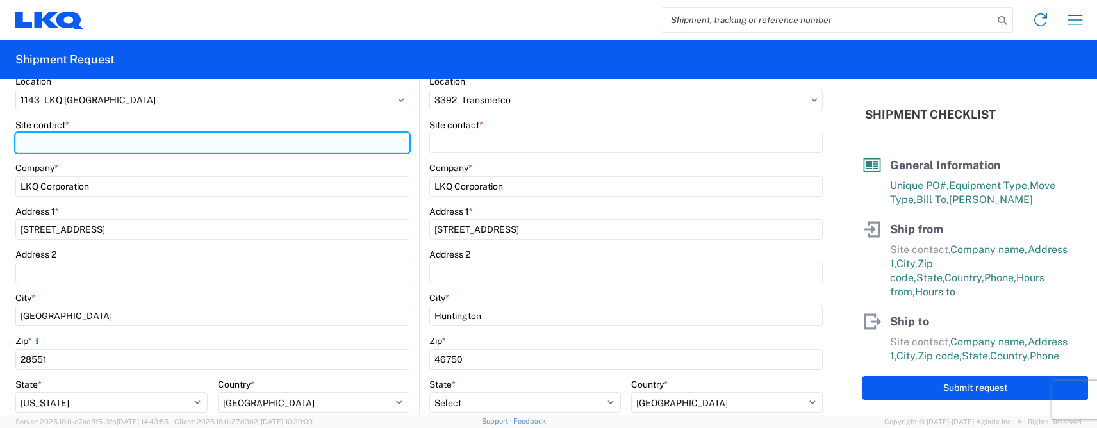
click at [37, 135] on input "Site contact *" at bounding box center [212, 143] width 394 height 21
type input "Chancey Thomas"
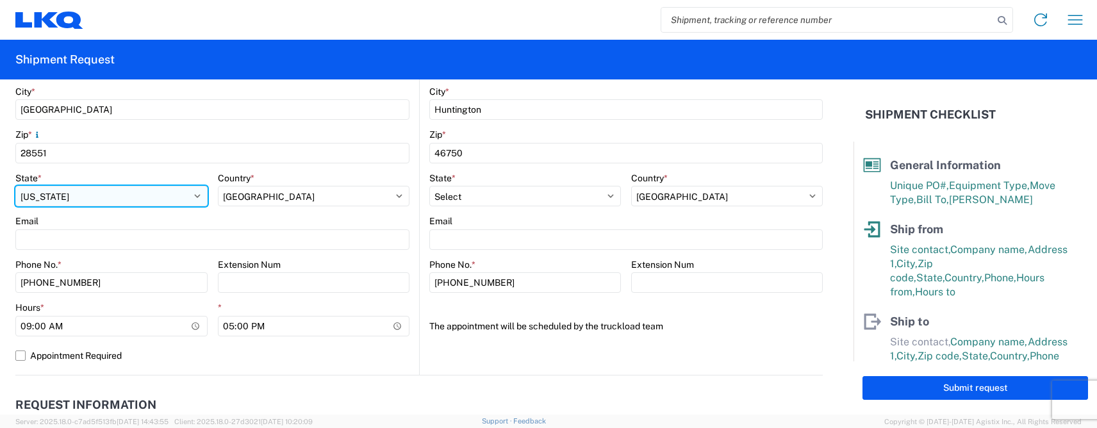
scroll to position [449, 0]
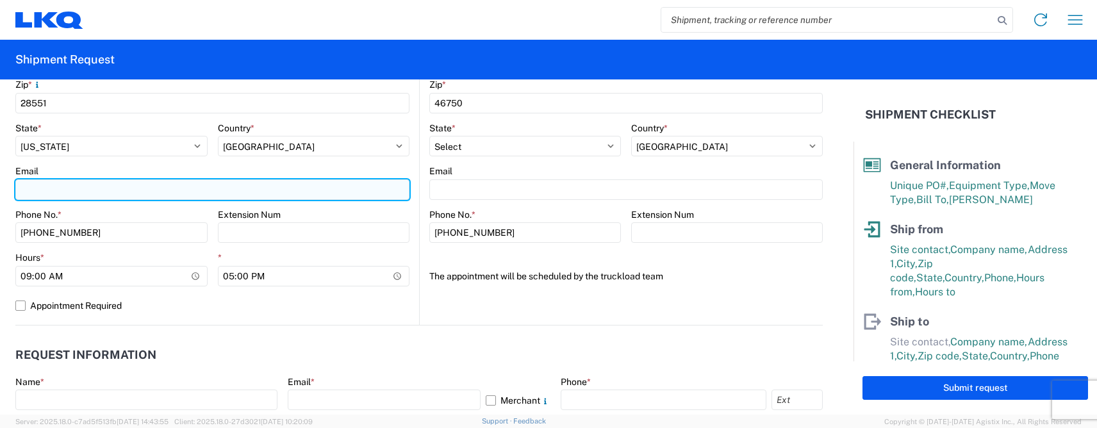
click at [35, 191] on input "Email" at bounding box center [212, 189] width 394 height 21
type input "cathomas@lkqcorp.com"
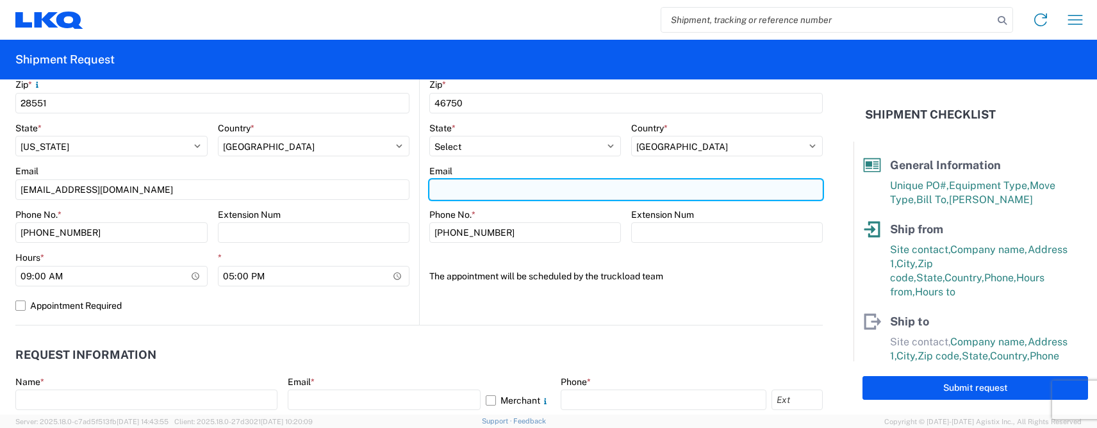
click at [476, 185] on input "Email" at bounding box center [626, 189] width 394 height 21
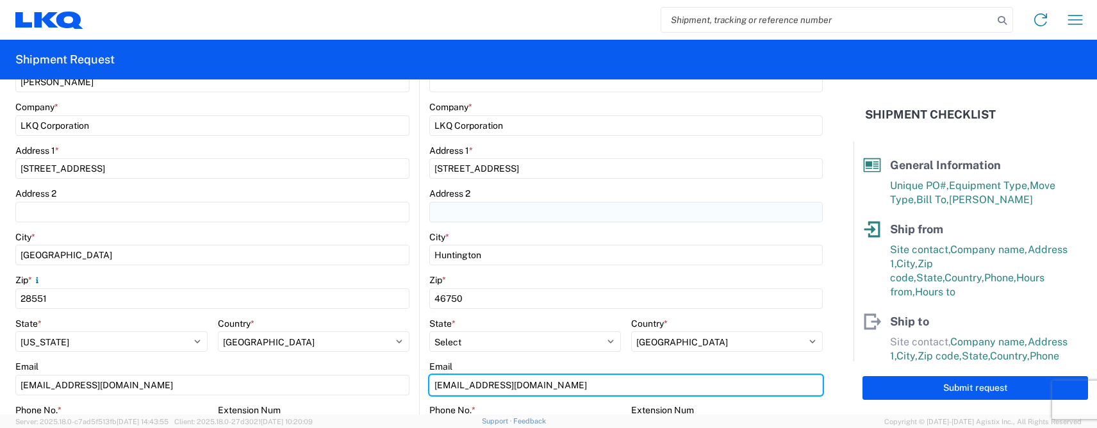
scroll to position [192, 0]
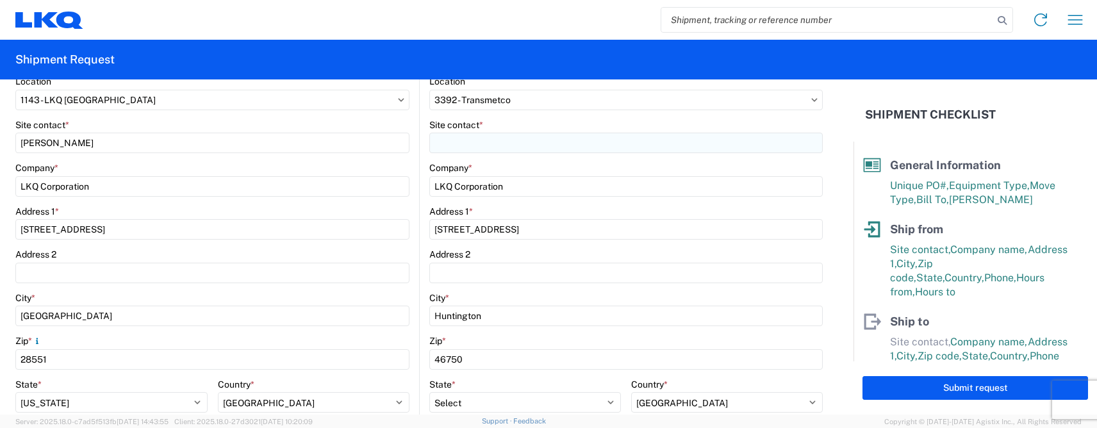
type input "rxgladehill@lkqcorp.com"
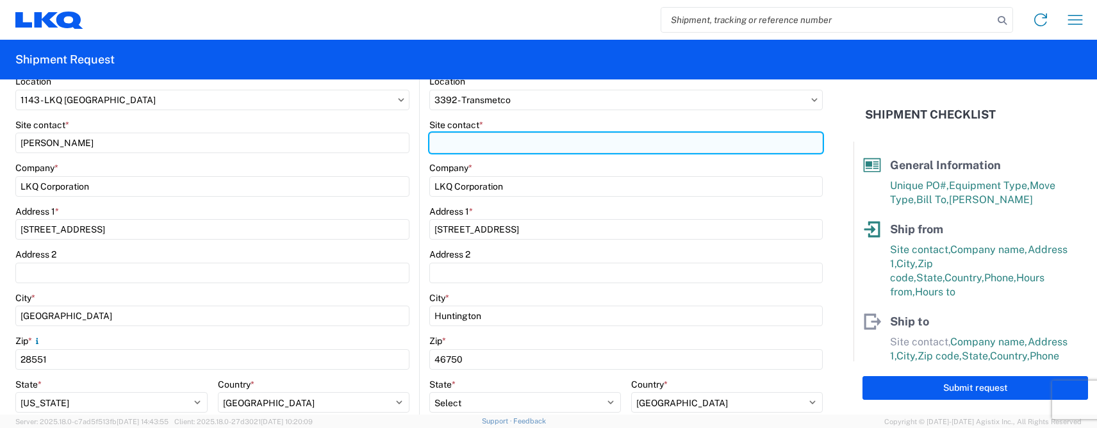
click at [450, 146] on input "Site contact *" at bounding box center [626, 143] width 394 height 21
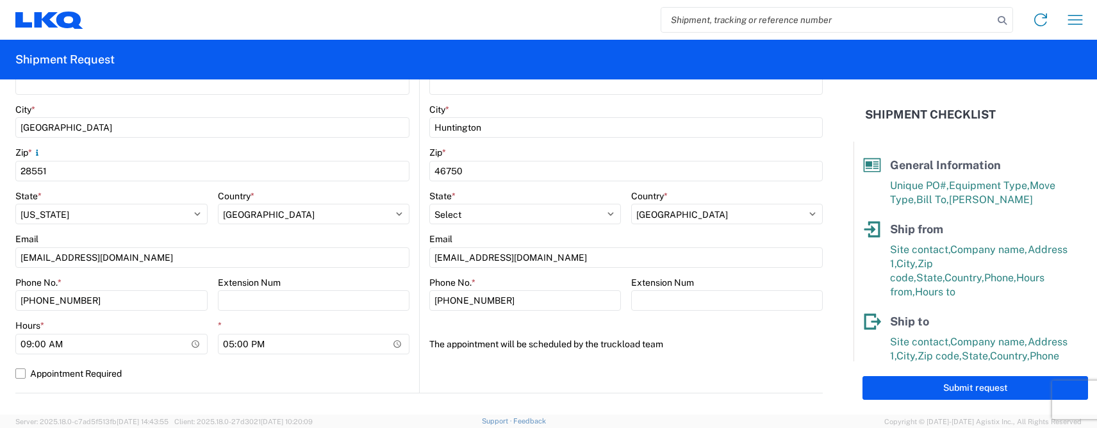
scroll to position [385, 0]
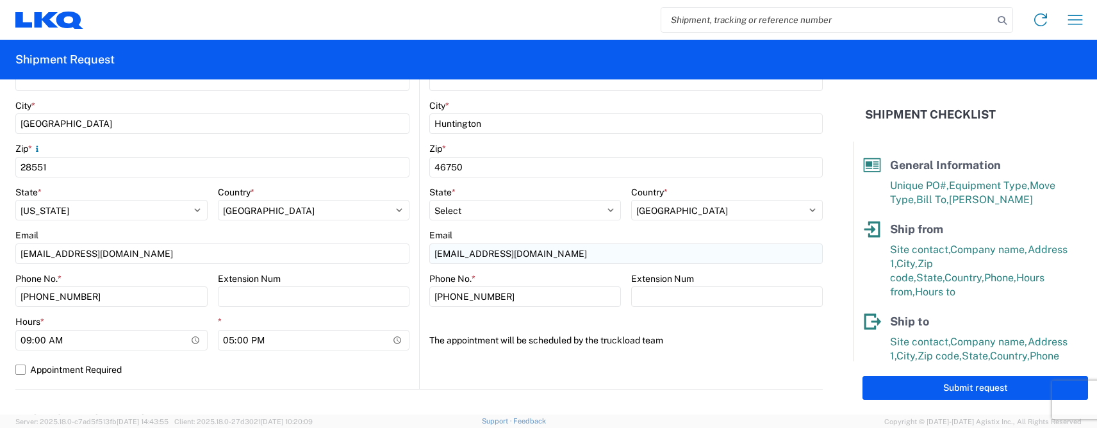
type input "Ryan Gledhill"
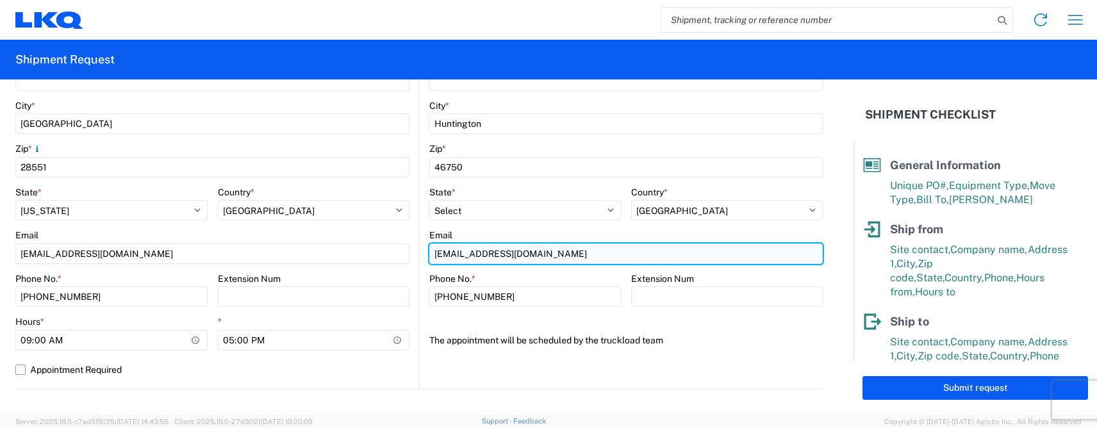
click at [450, 251] on input "rxgladehill@lkqcorp.com" at bounding box center [626, 254] width 394 height 21
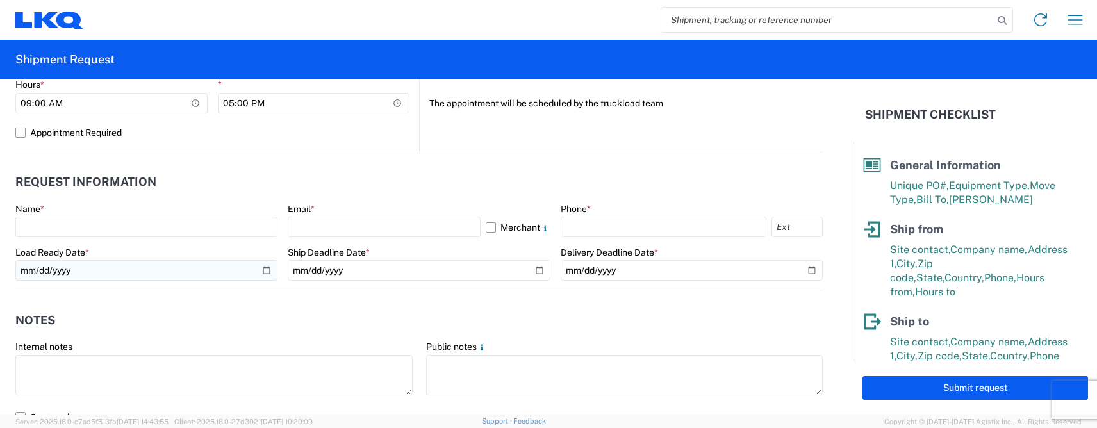
scroll to position [641, 0]
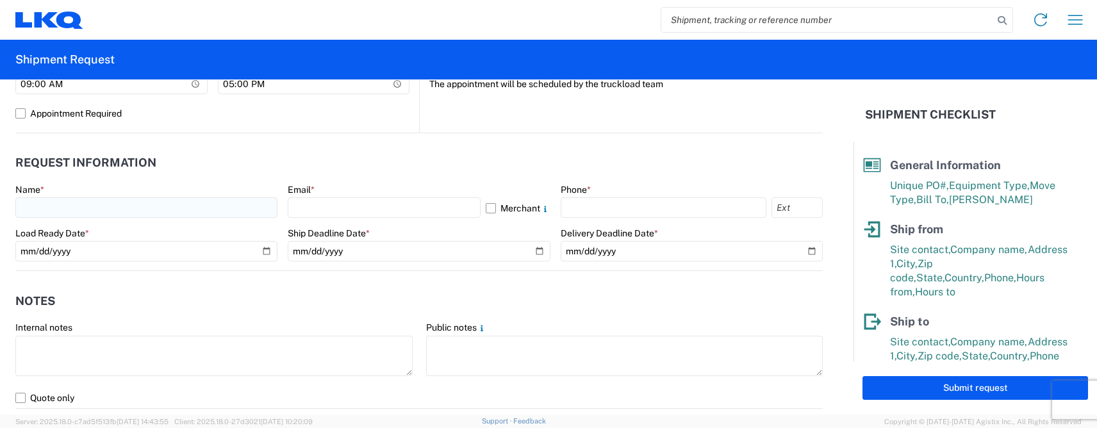
type input "rxgledhill@lkqcorp.com"
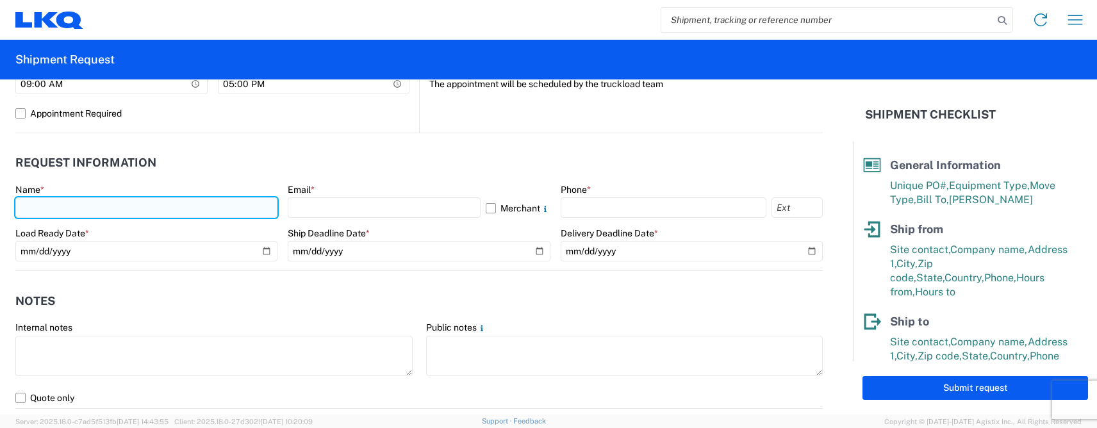
click at [47, 204] on input "text" at bounding box center [146, 207] width 262 height 21
type input "Chancey Thomas"
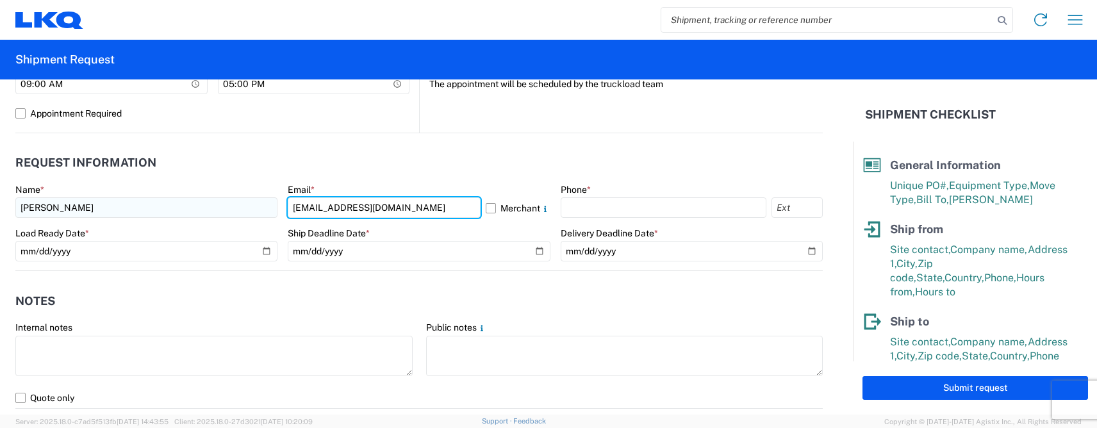
type input "cathomas@lkqcorp.com"
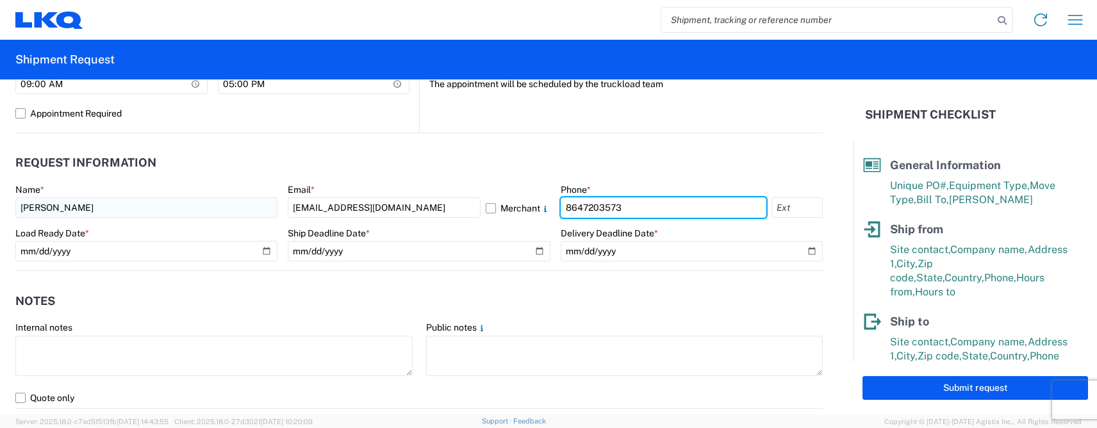
type input "8647203573"
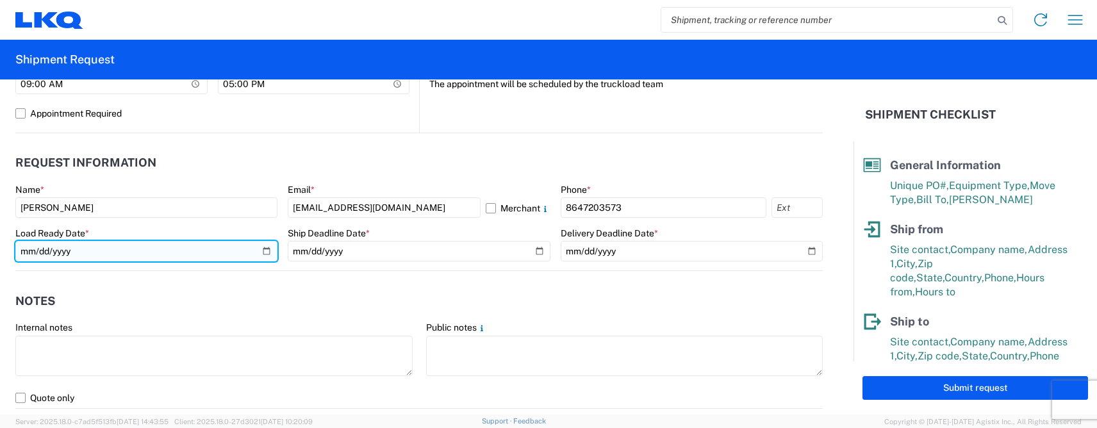
click at [262, 248] on input "date" at bounding box center [146, 251] width 262 height 21
type input "2025-09-09"
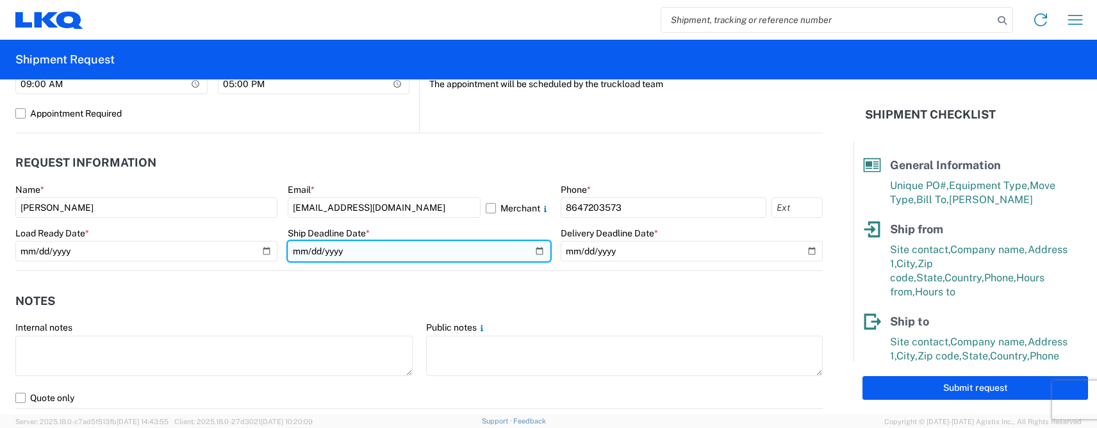
click at [531, 251] on input "date" at bounding box center [419, 251] width 262 height 21
type input "2025-09-12"
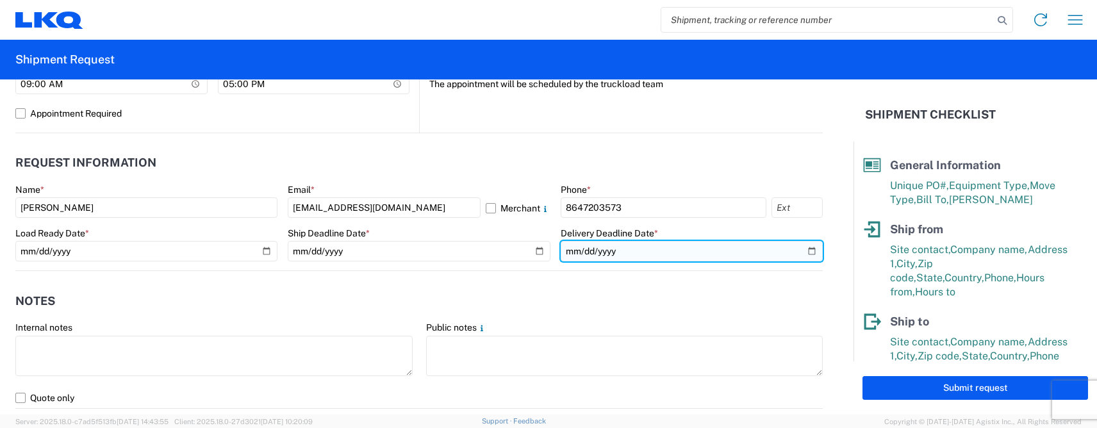
click at [810, 247] on input "date" at bounding box center [692, 251] width 262 height 21
click at [803, 251] on input "date" at bounding box center [692, 251] width 262 height 21
type input "2025-09-30"
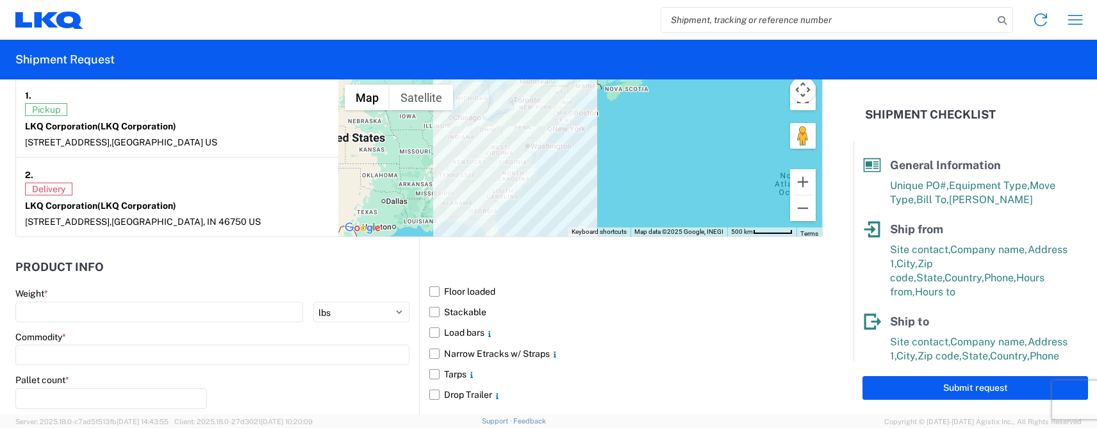
scroll to position [1090, 0]
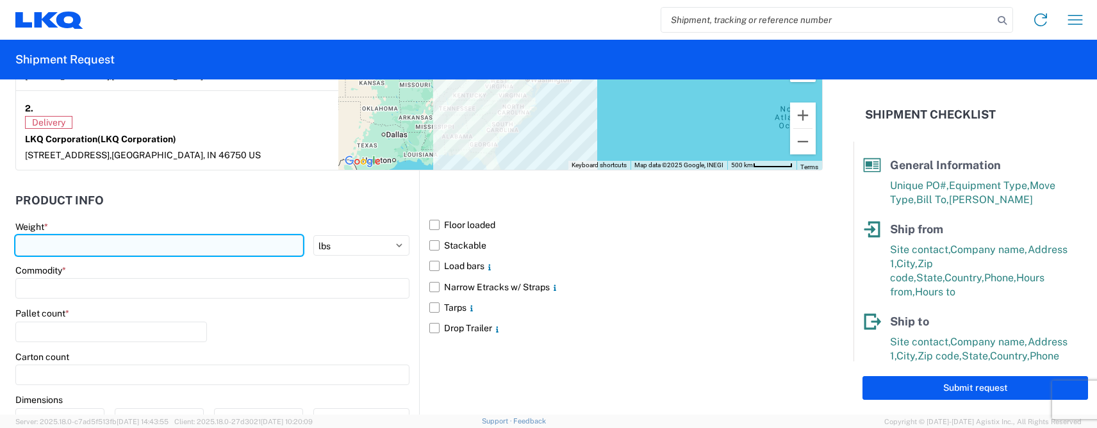
click at [140, 247] on input "number" at bounding box center [159, 245] width 288 height 21
type input "44"
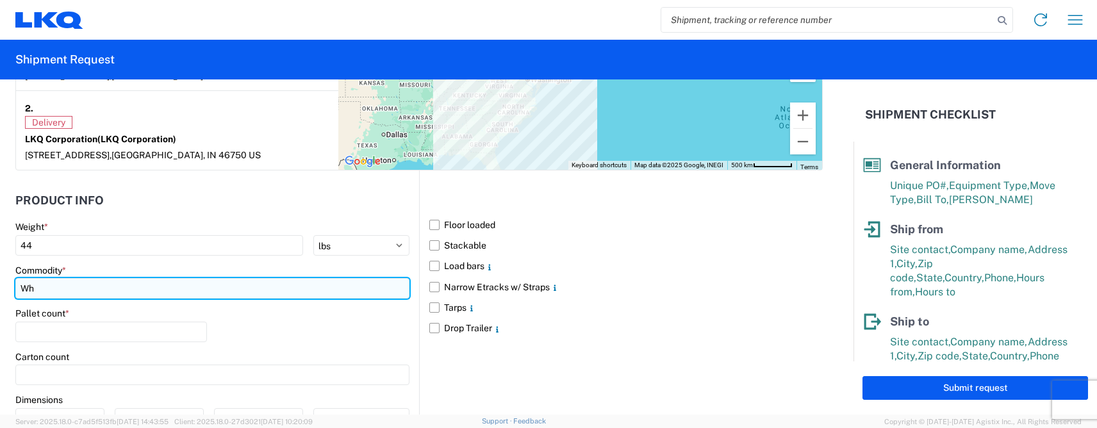
type input "W"
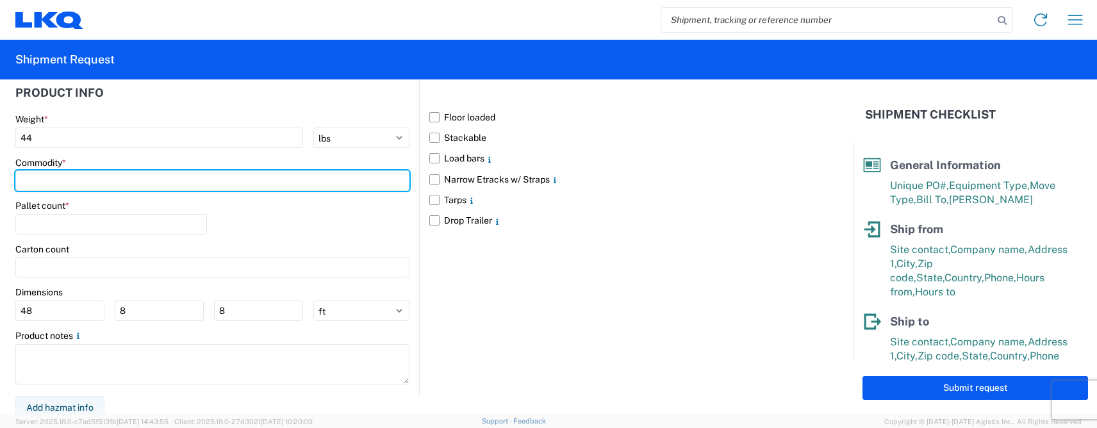
scroll to position [1198, 0]
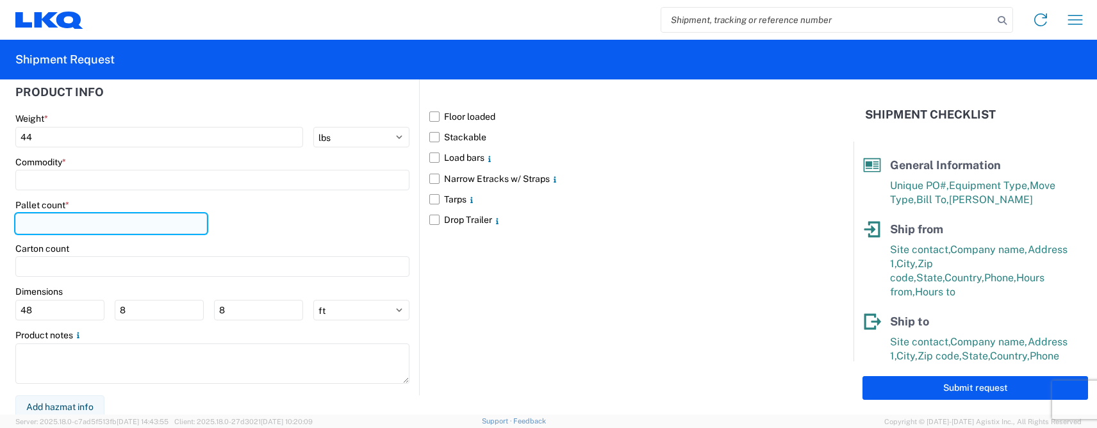
click at [60, 220] on div "Pallet count *" at bounding box center [111, 216] width 192 height 35
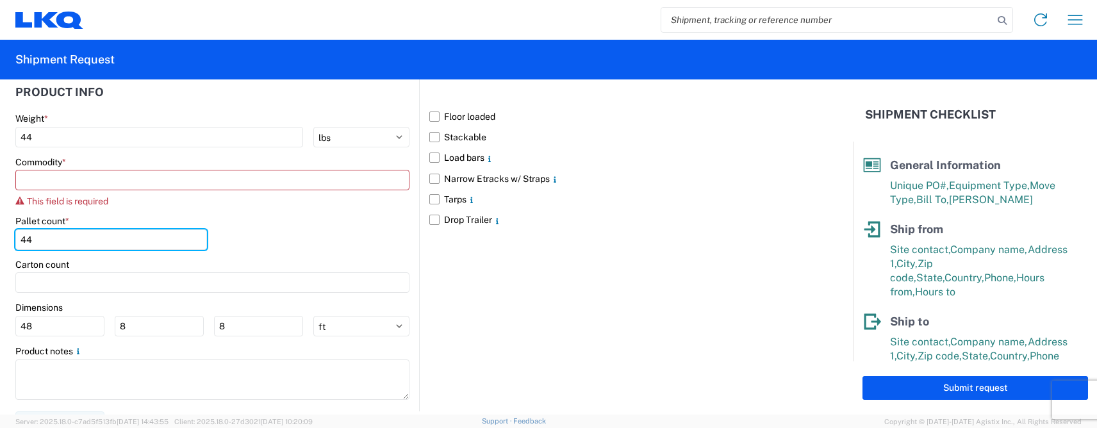
type input "44"
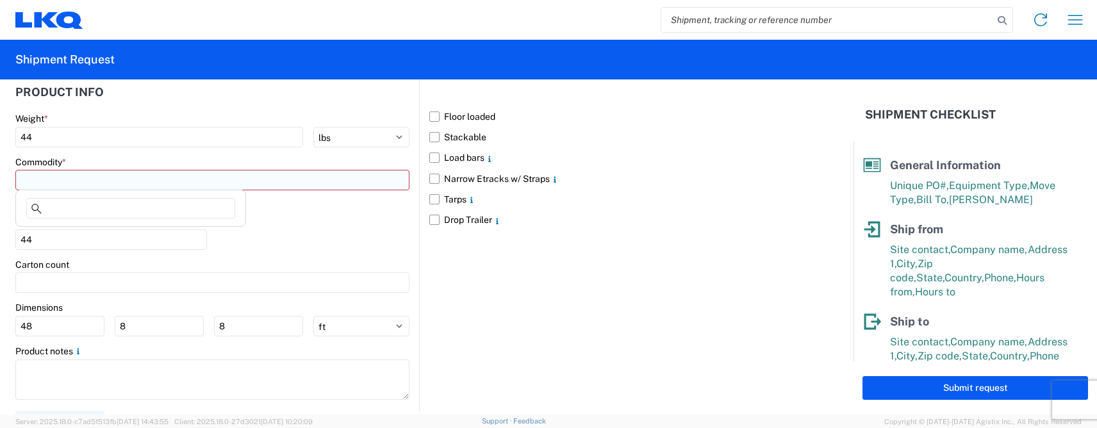
click at [65, 183] on input at bounding box center [212, 180] width 394 height 21
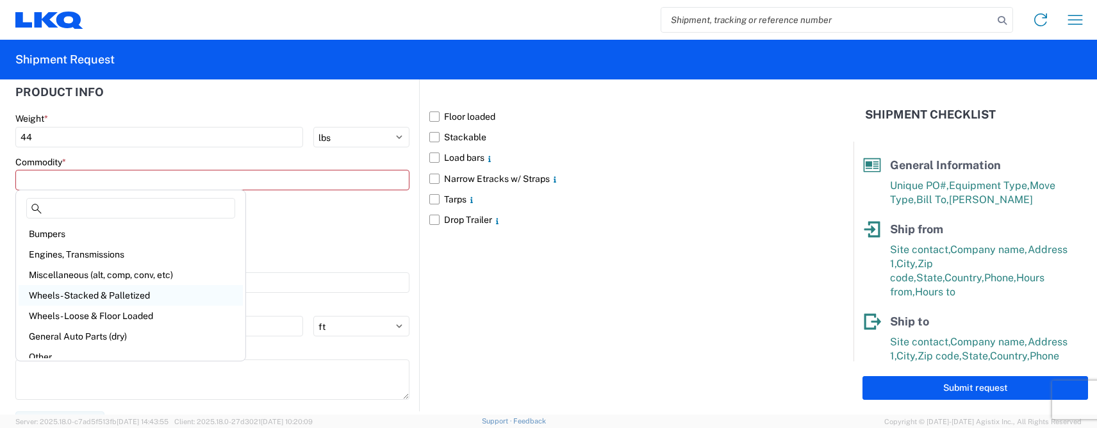
click at [76, 297] on div "Wheels - Stacked & Palletized" at bounding box center [131, 295] width 224 height 21
type input "Wheels - Stacked & Palletized"
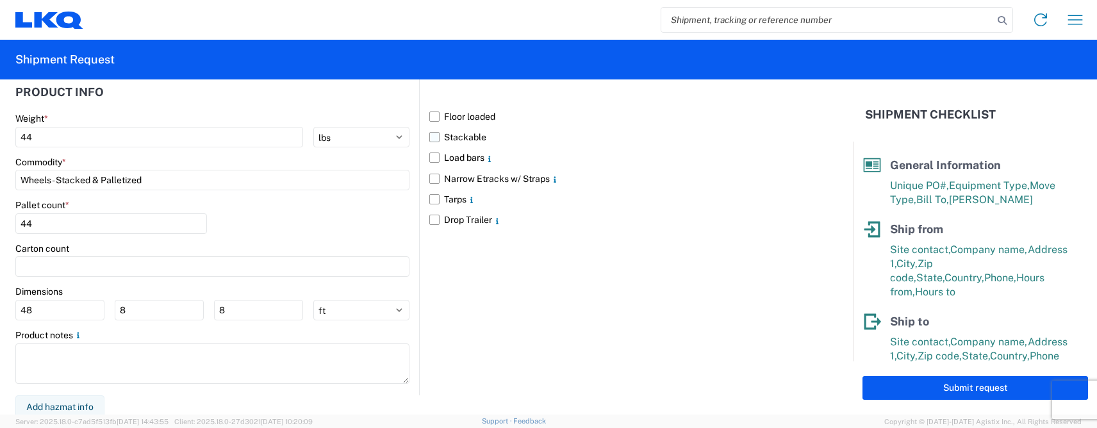
click at [433, 132] on label "Stackable" at bounding box center [626, 137] width 394 height 21
click at [0, 0] on input "Stackable" at bounding box center [0, 0] width 0 height 0
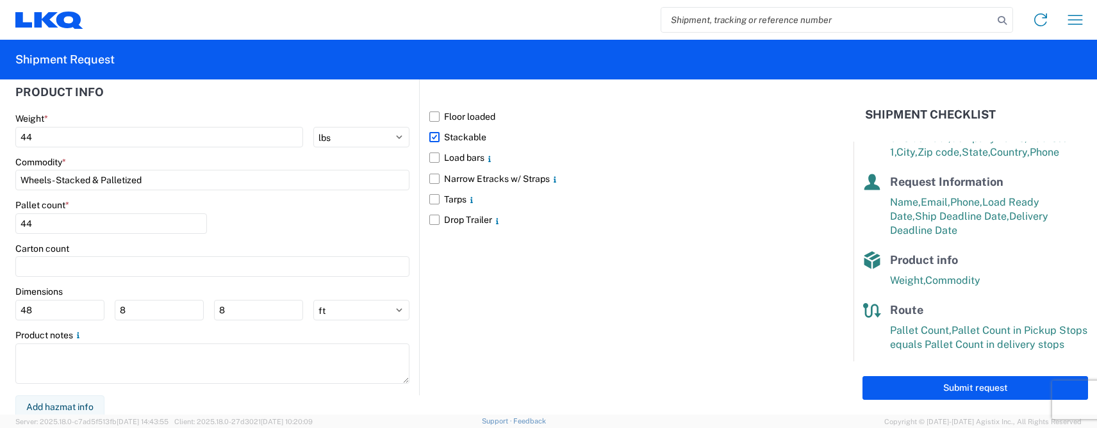
scroll to position [207, 0]
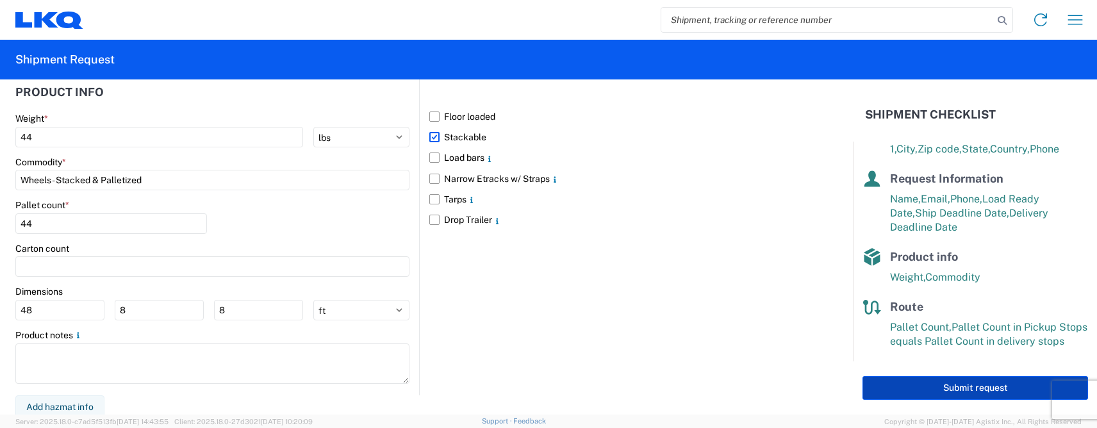
click at [924, 387] on button "Submit request" at bounding box center [976, 388] width 226 height 24
select select "US"
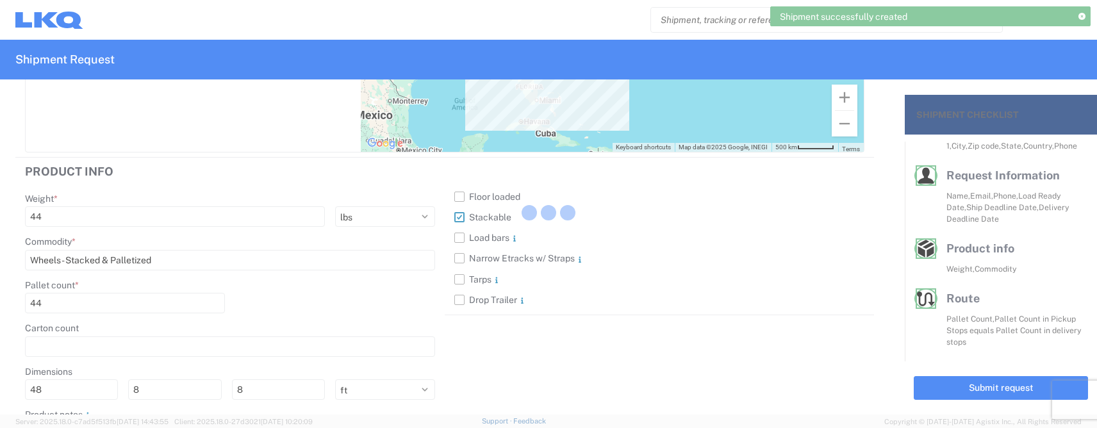
scroll to position [190, 0]
